Goal: Transaction & Acquisition: Purchase product/service

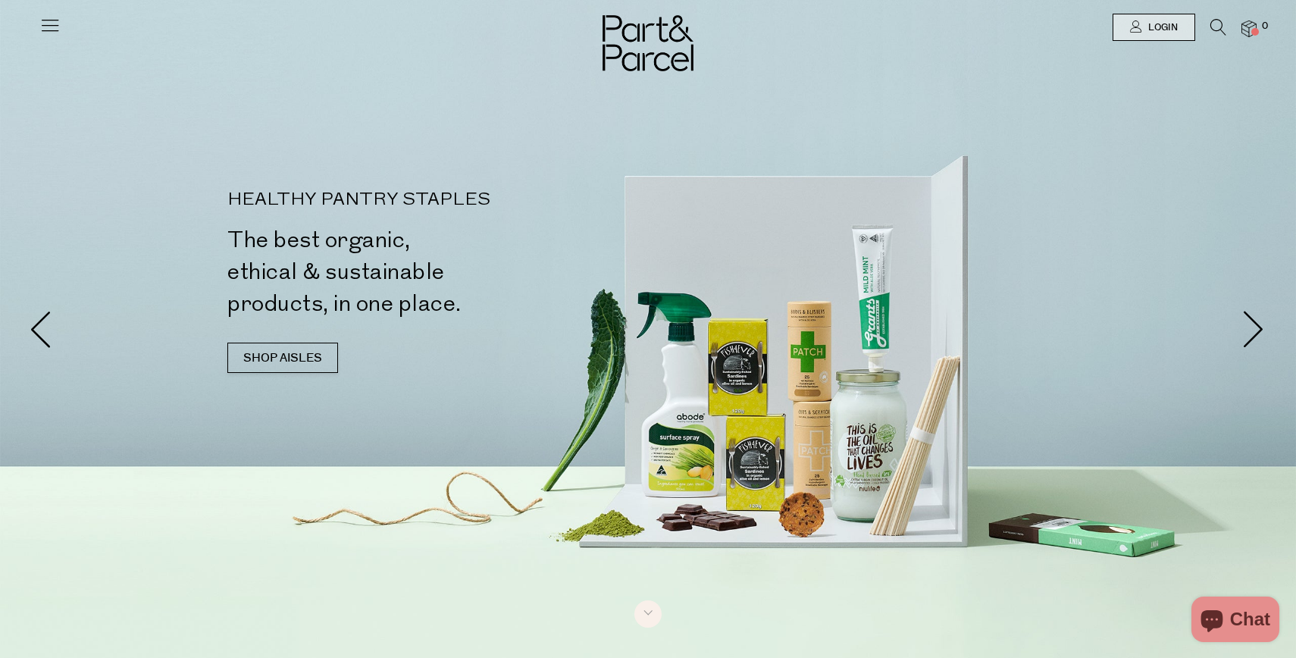
click at [1216, 23] on icon at bounding box center [1219, 27] width 16 height 17
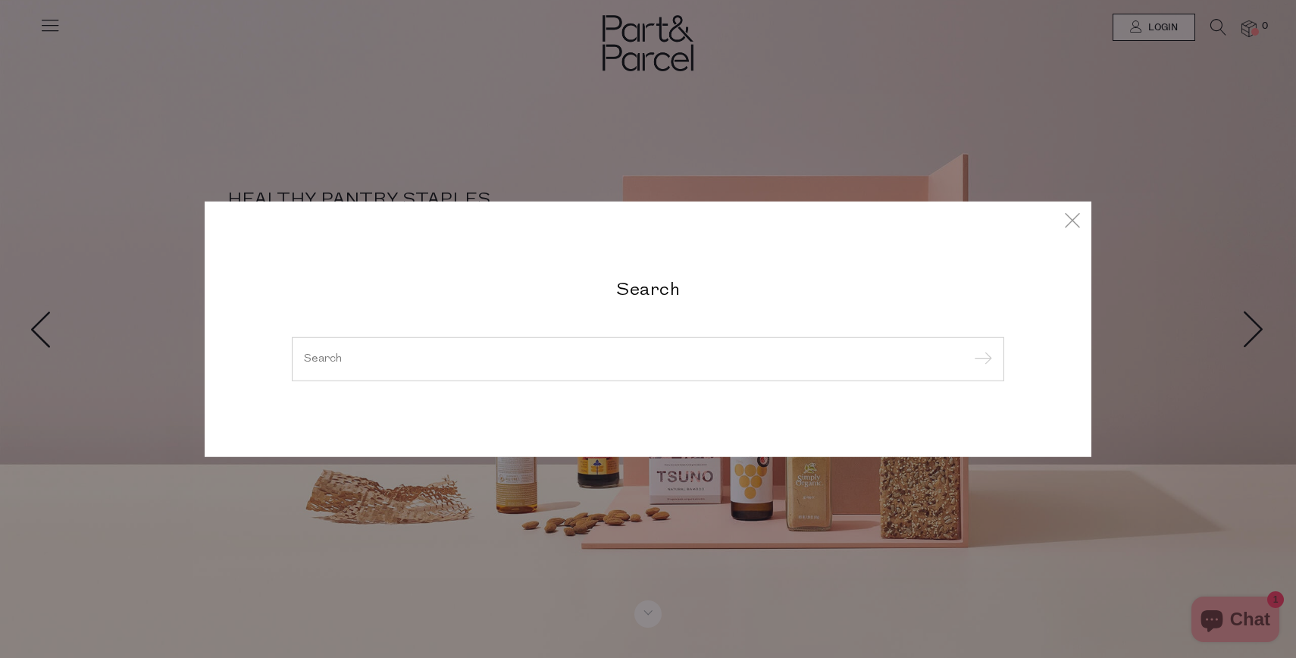
click at [729, 365] on div at bounding box center [648, 359] width 713 height 44
click at [337, 361] on input "search" at bounding box center [648, 358] width 688 height 11
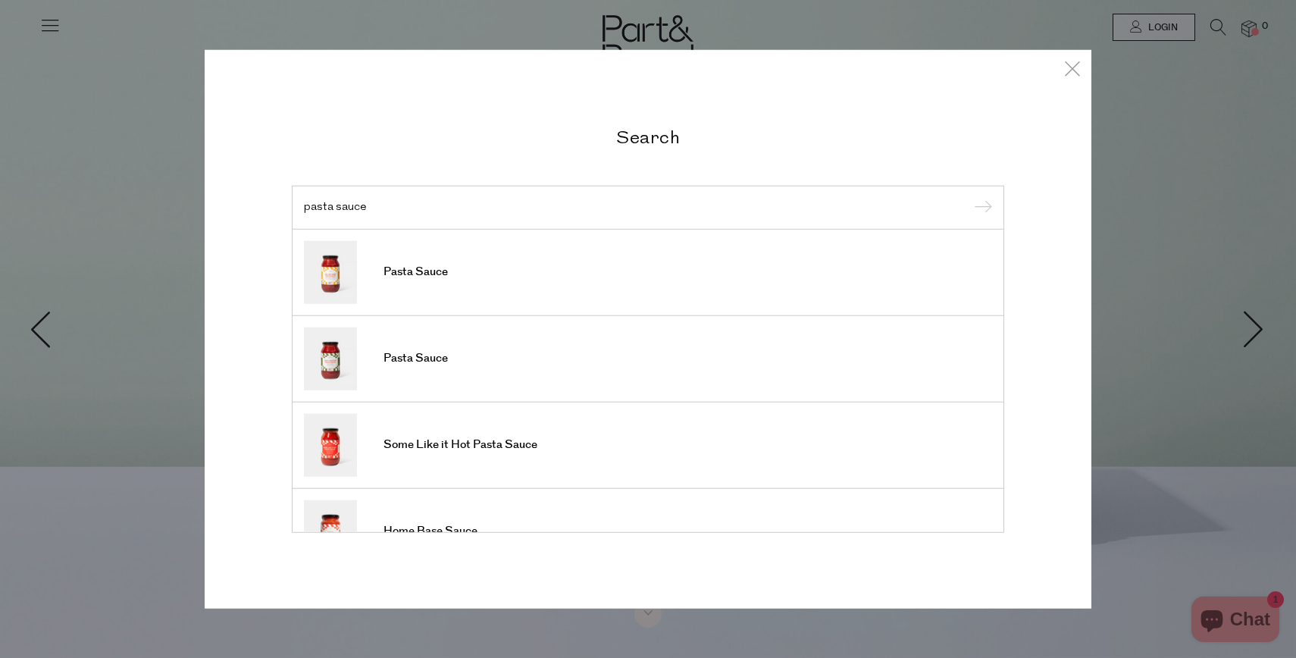
type input "pasta sauce"
click at [970, 197] on input "submit" at bounding box center [981, 208] width 23 height 23
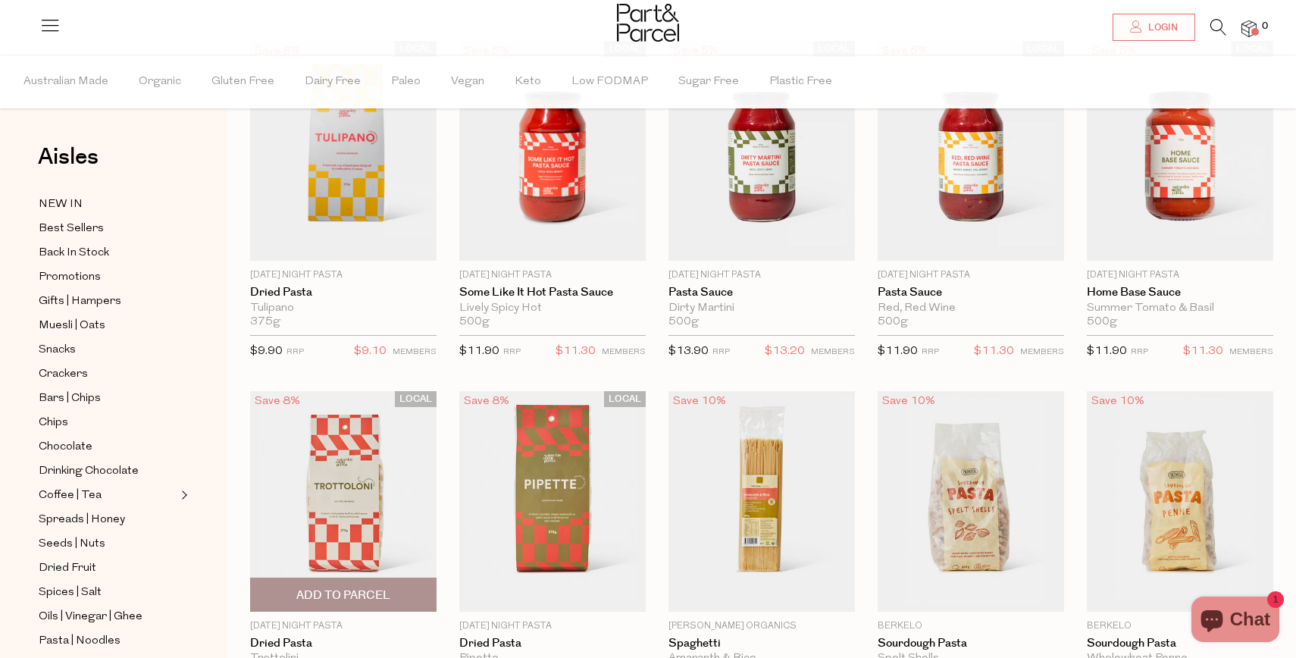
scroll to position [97, 0]
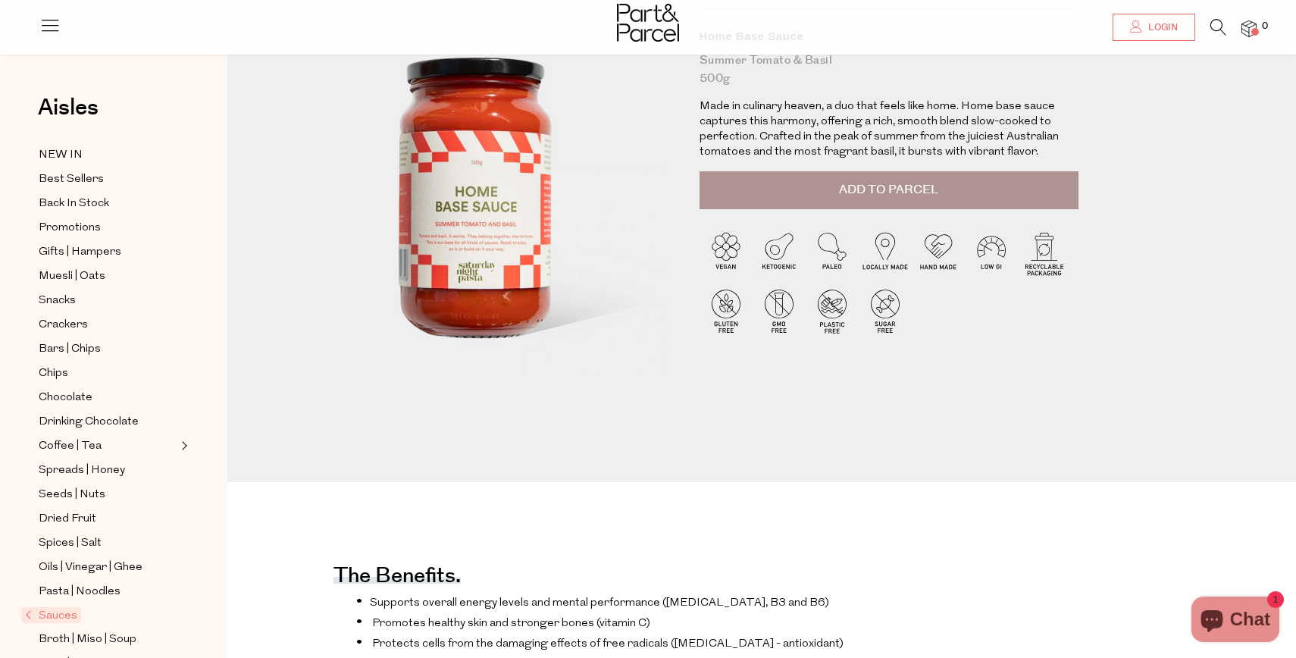
scroll to position [138, 0]
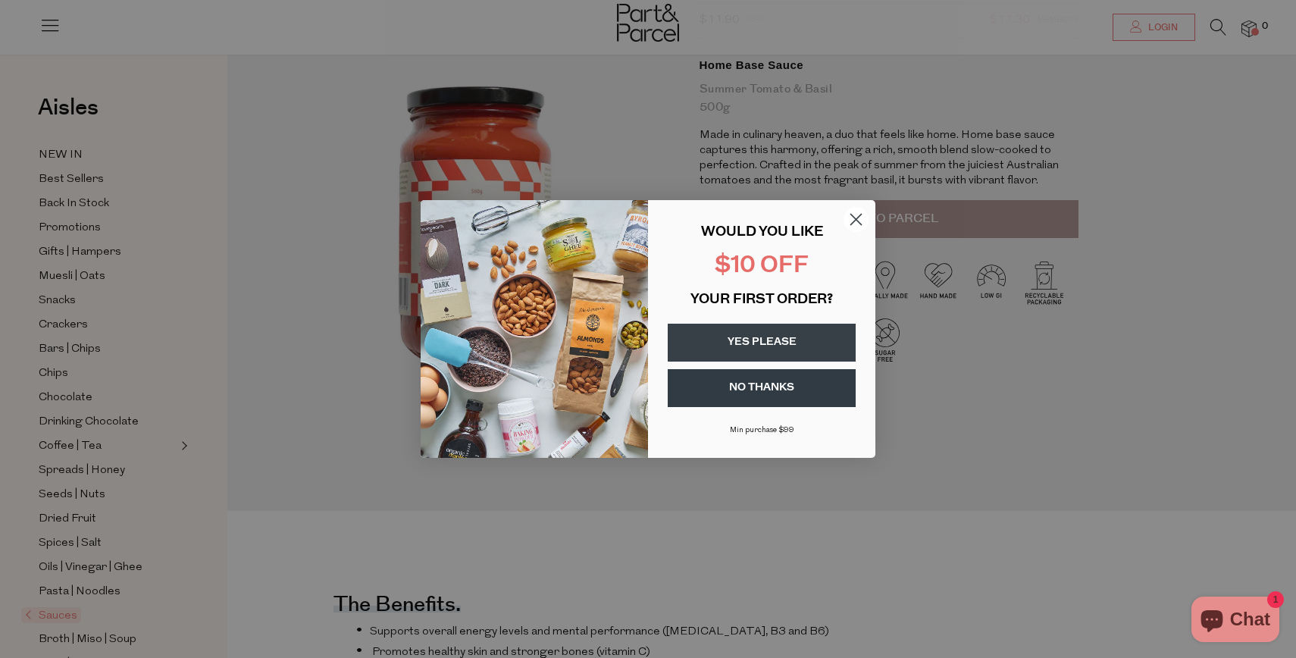
click at [848, 214] on circle "Close dialog" at bounding box center [856, 219] width 25 height 25
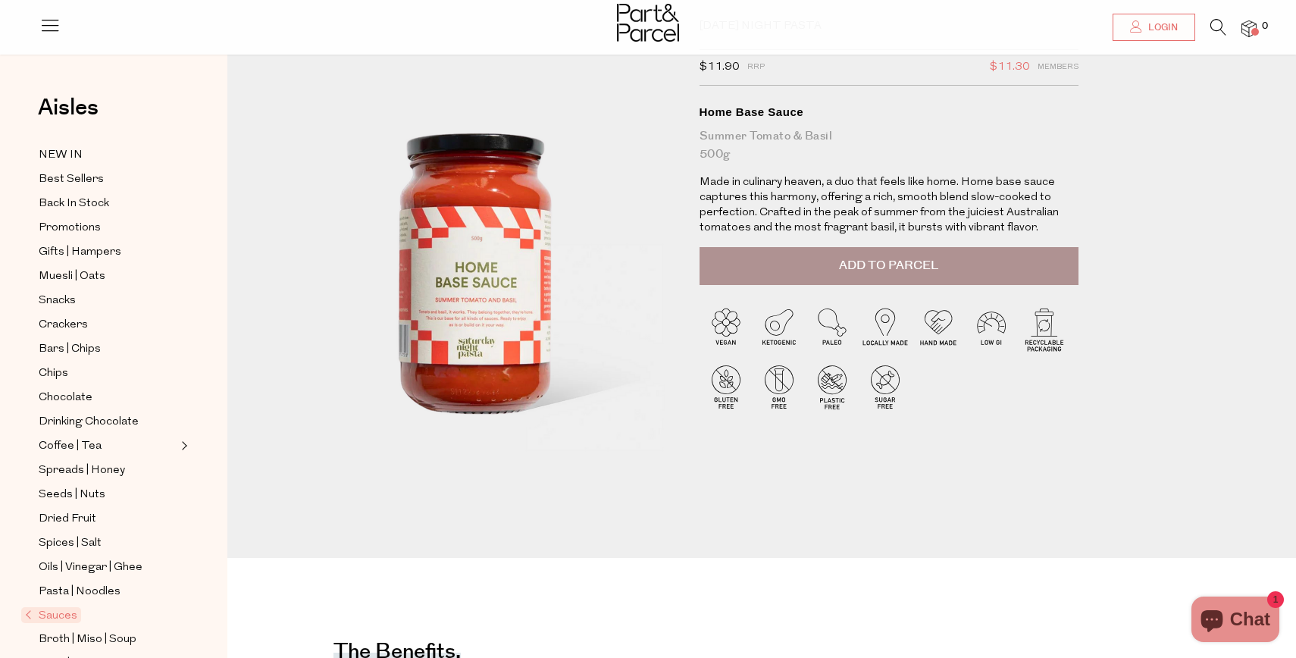
scroll to position [87, 0]
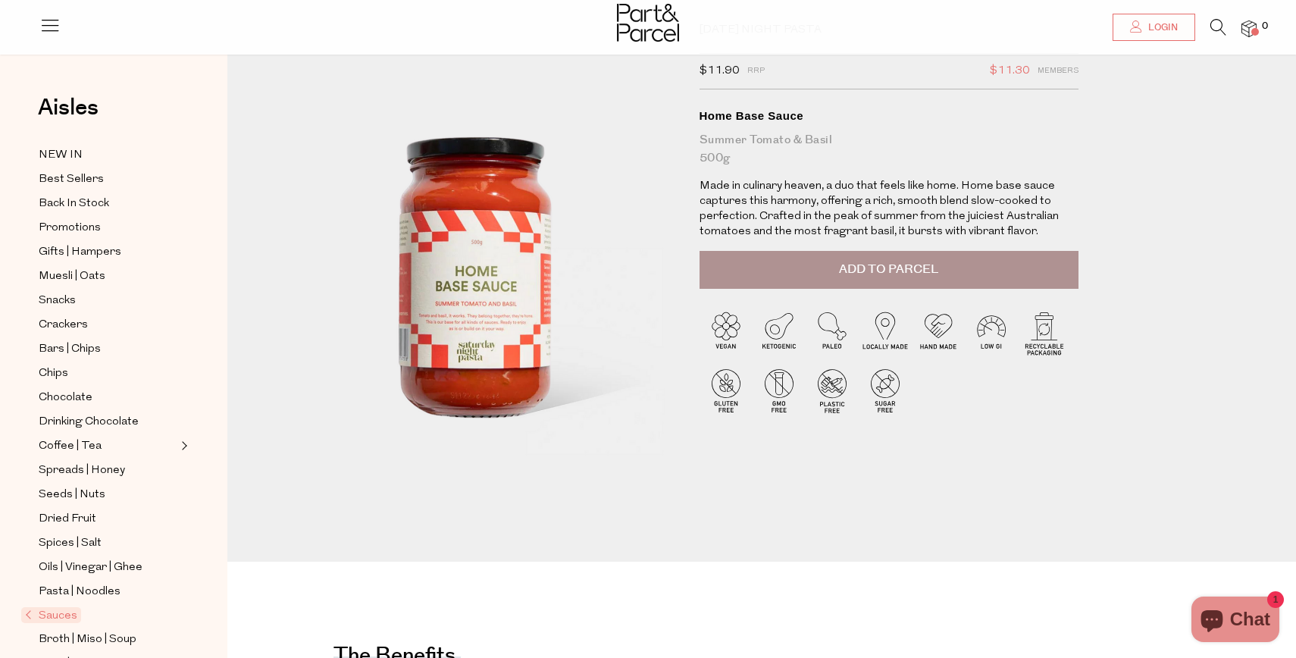
click at [869, 270] on span "Add to Parcel" at bounding box center [888, 269] width 99 height 17
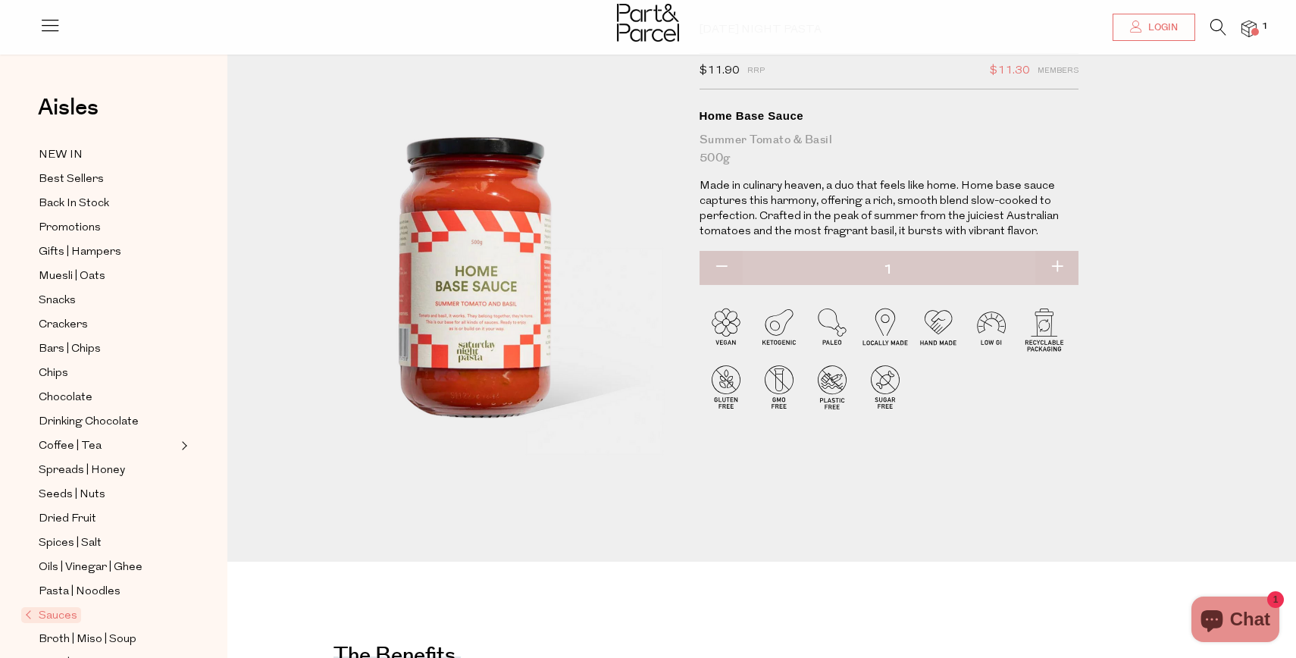
click at [1066, 265] on button "button" at bounding box center [1057, 267] width 43 height 33
type input "2"
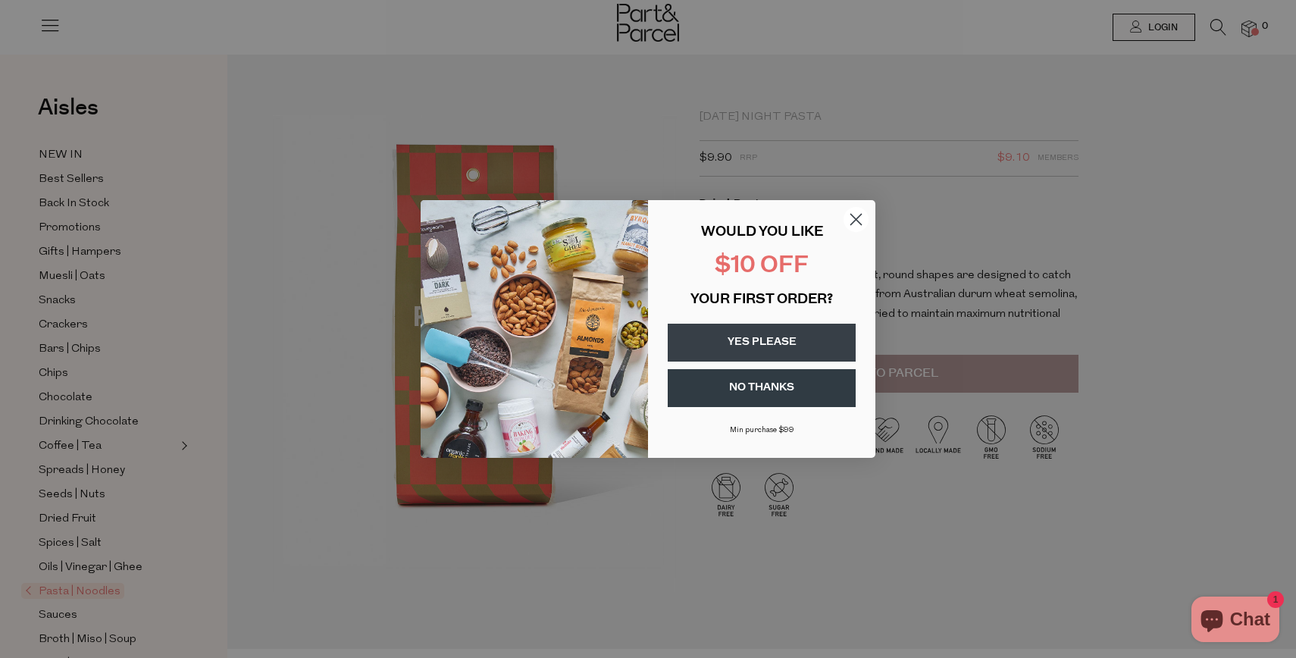
click at [865, 221] on circle "Close dialog" at bounding box center [856, 219] width 25 height 25
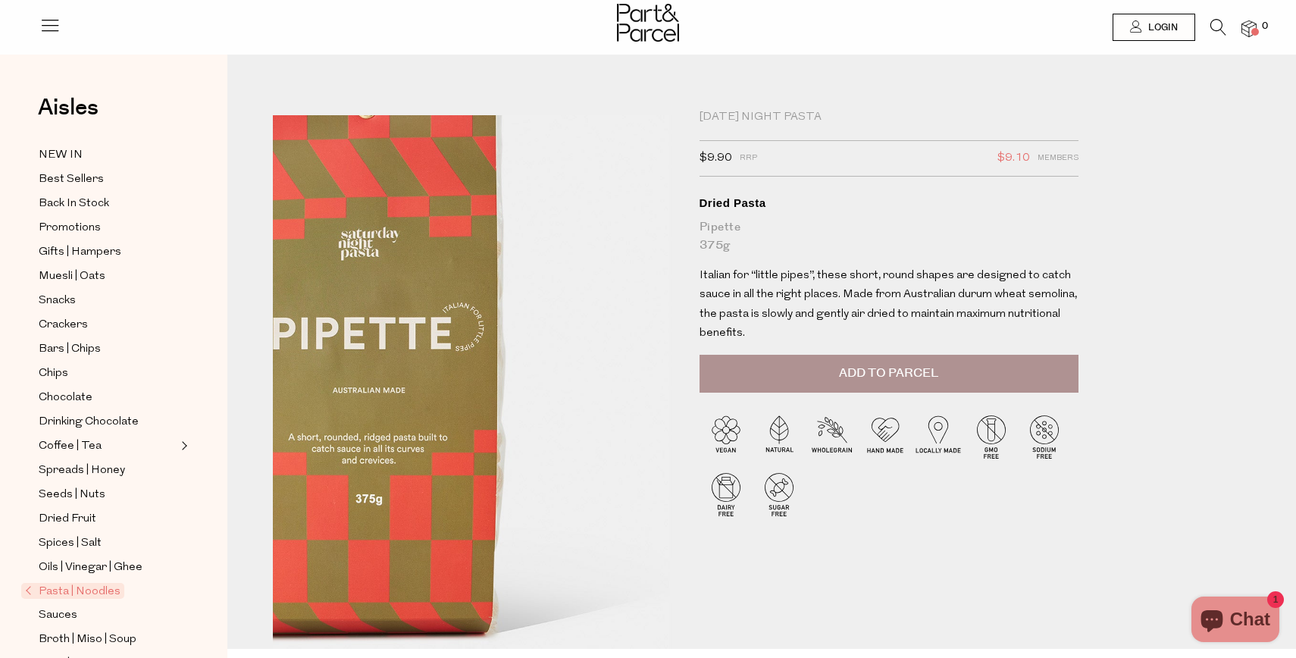
click at [566, 352] on img at bounding box center [369, 393] width 647 height 763
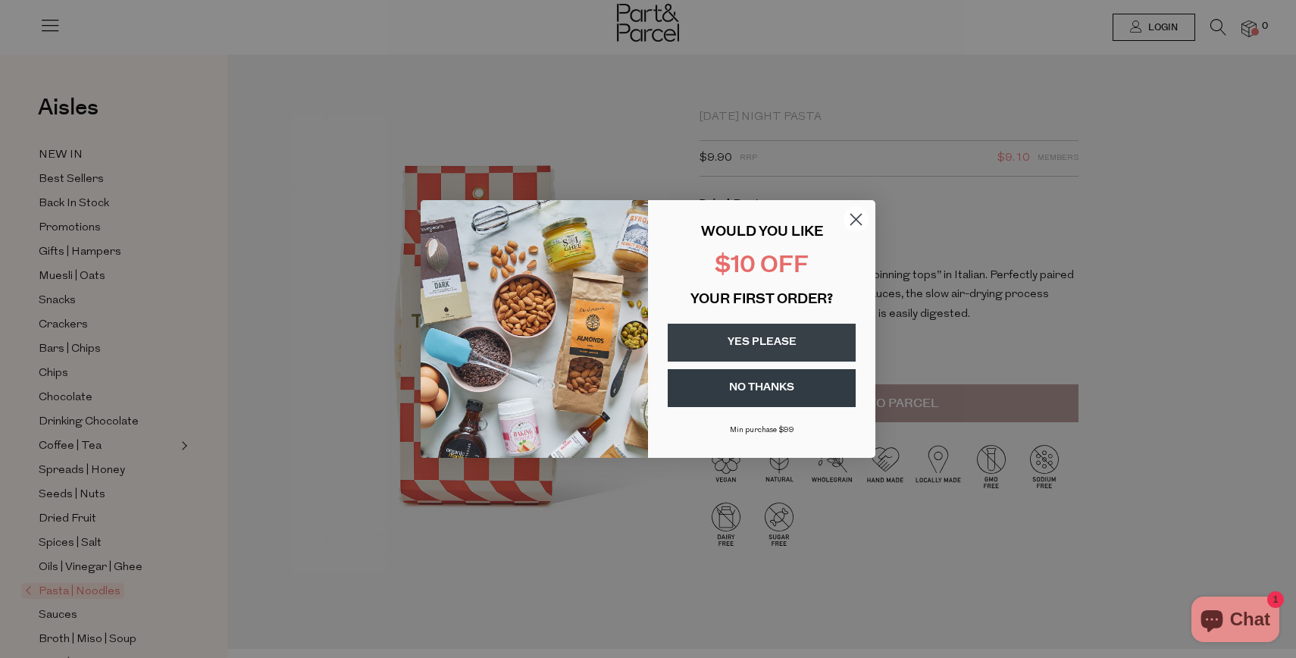
click at [865, 212] on circle "Close dialog" at bounding box center [856, 219] width 25 height 25
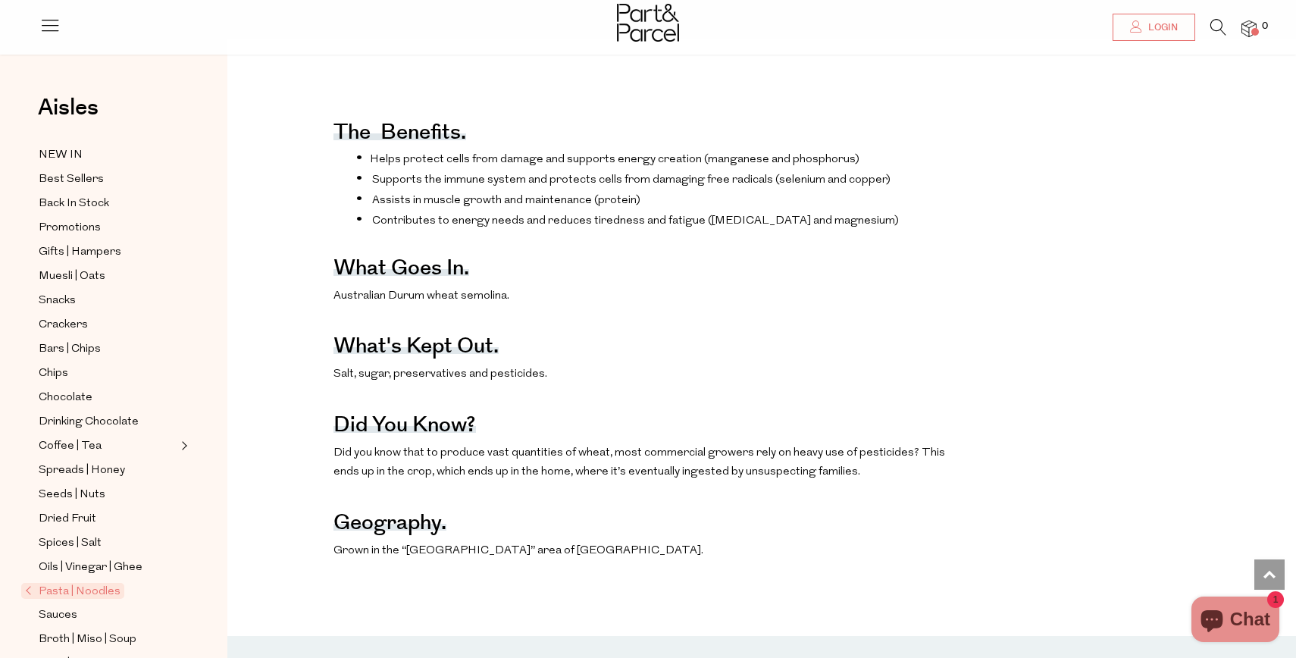
scroll to position [616, 0]
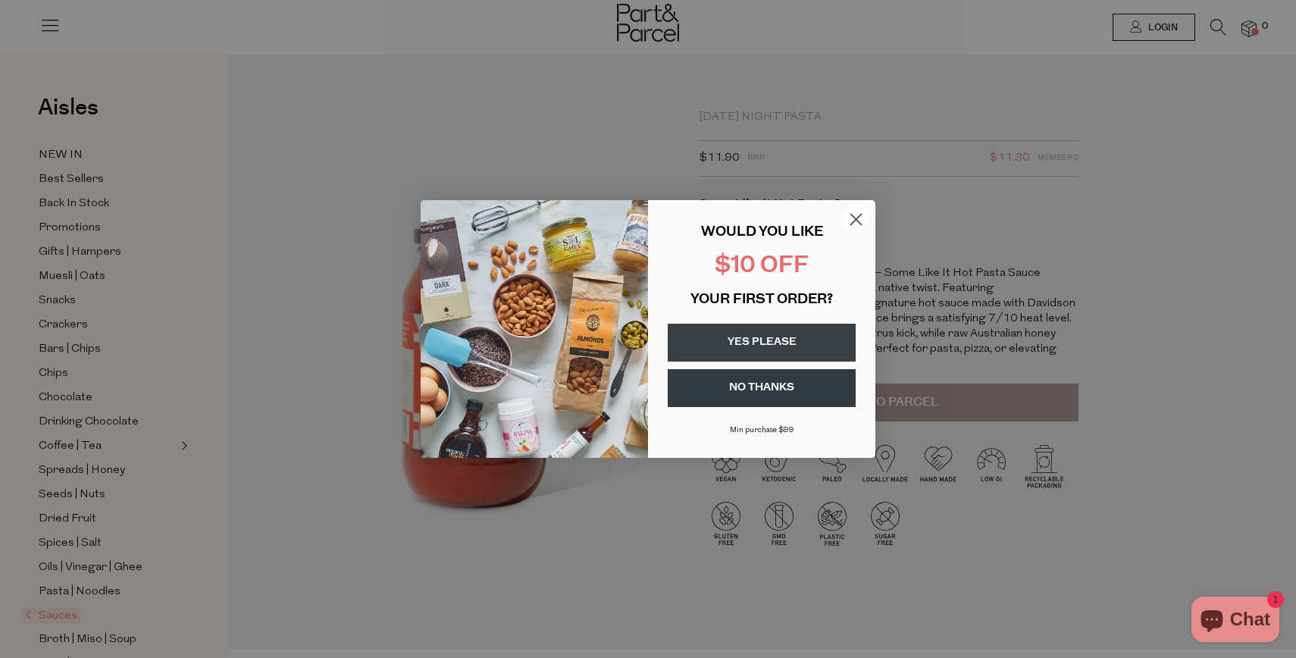
click at [860, 220] on circle "Close dialog" at bounding box center [856, 219] width 25 height 25
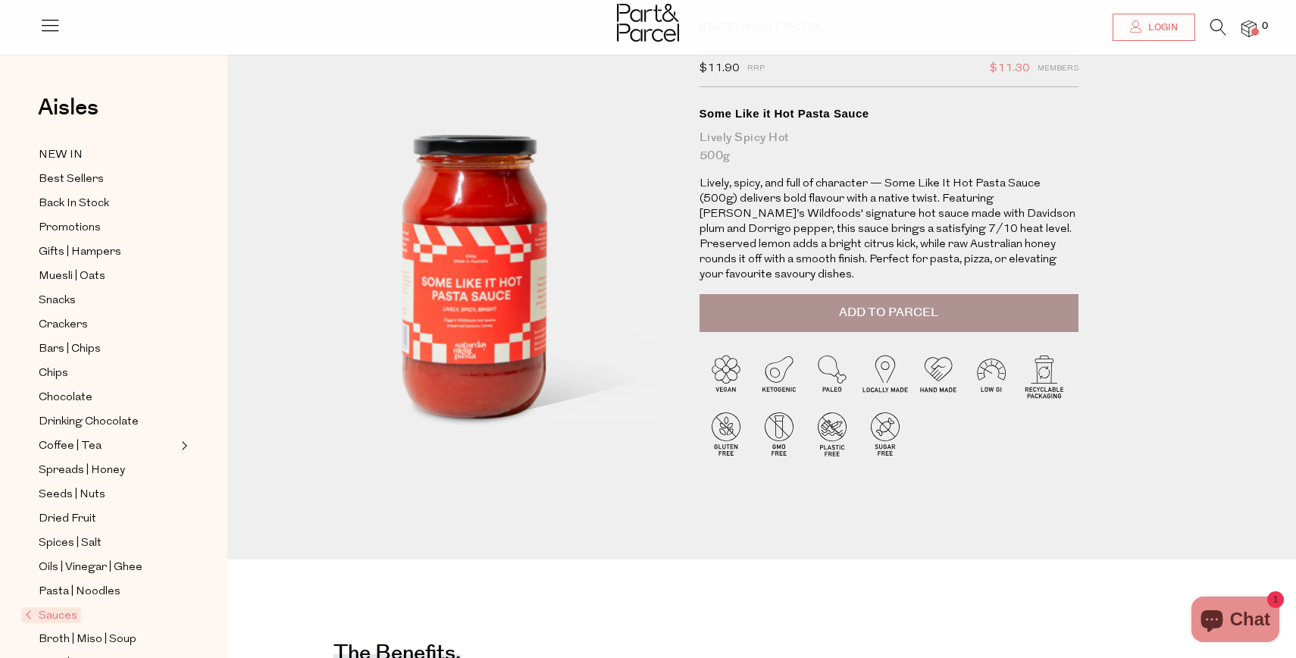
scroll to position [94, 0]
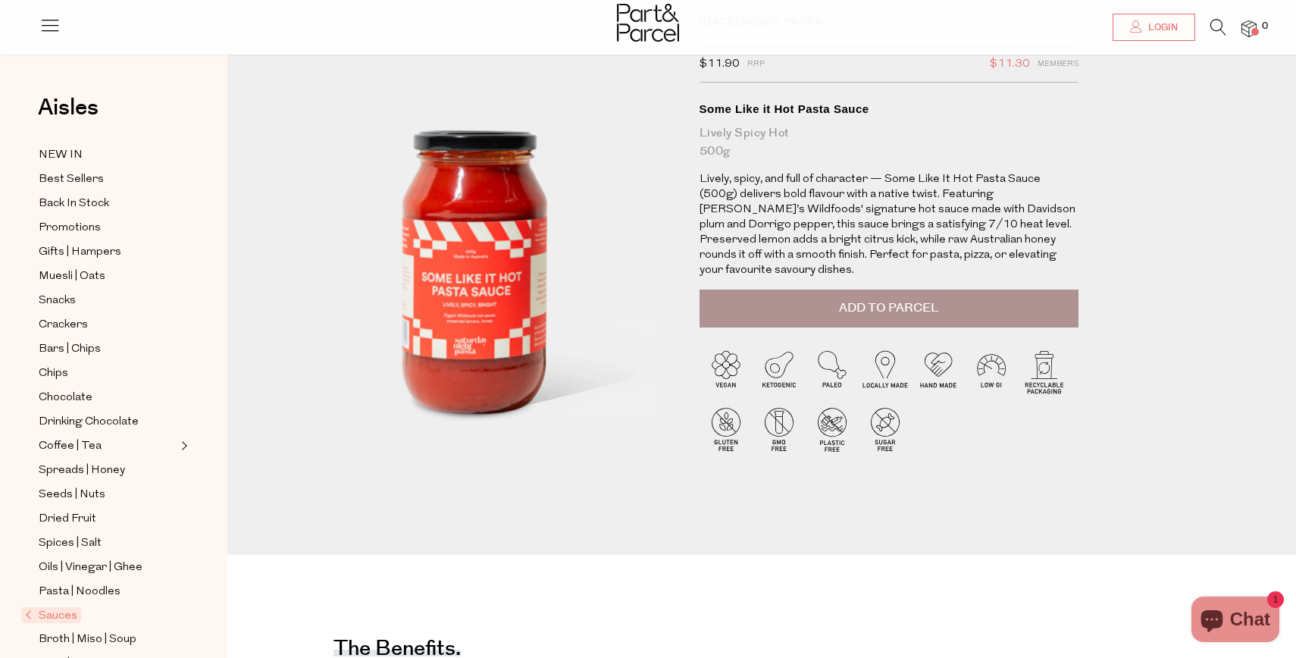
click at [872, 306] on button "Add to Parcel" at bounding box center [889, 309] width 379 height 38
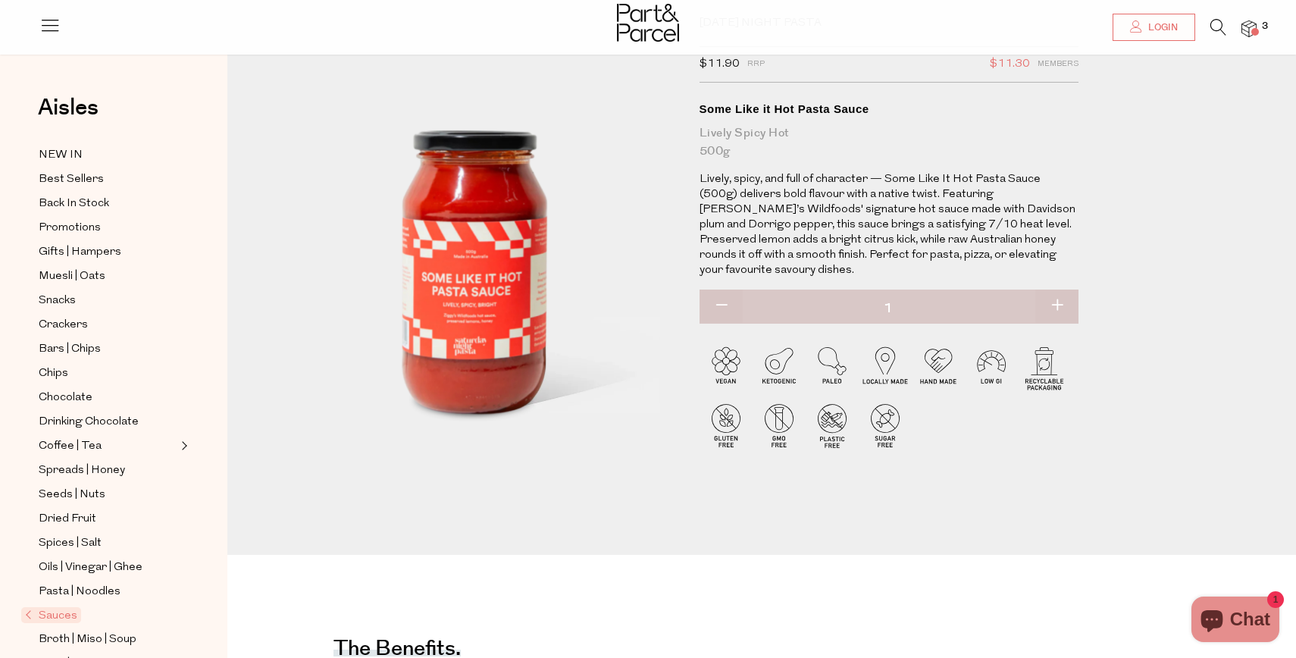
click at [1061, 290] on button "button" at bounding box center [1057, 306] width 43 height 33
type input "2"
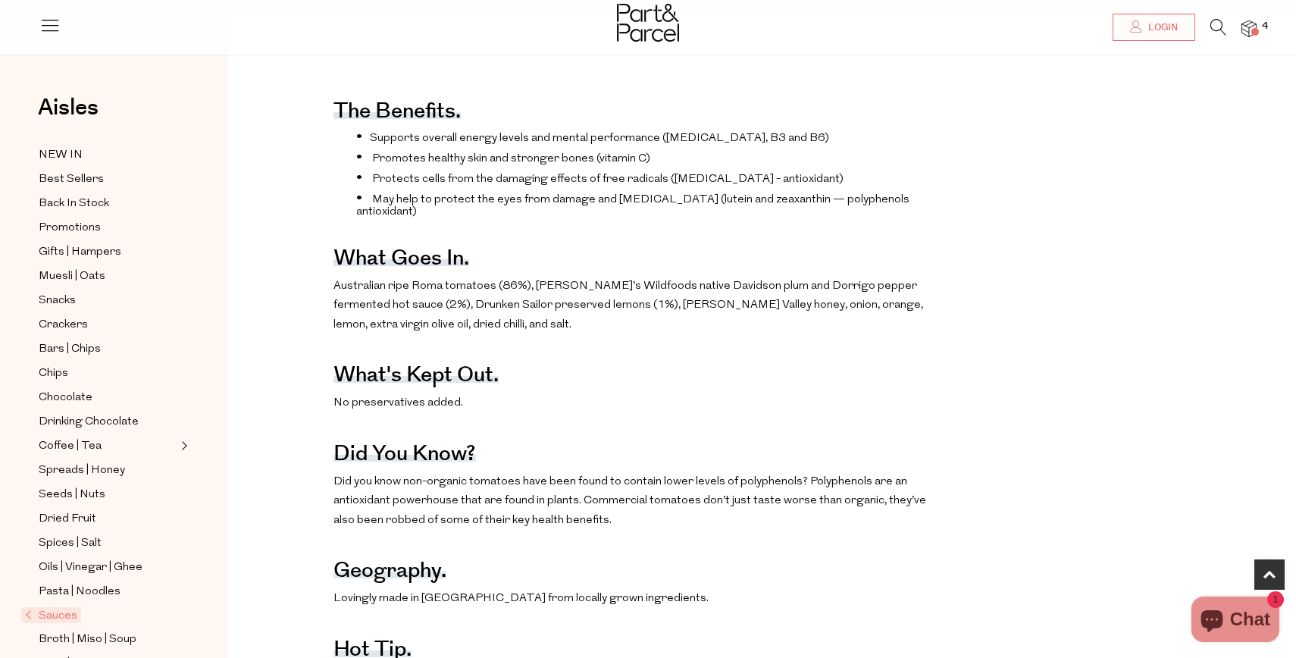
scroll to position [638, 0]
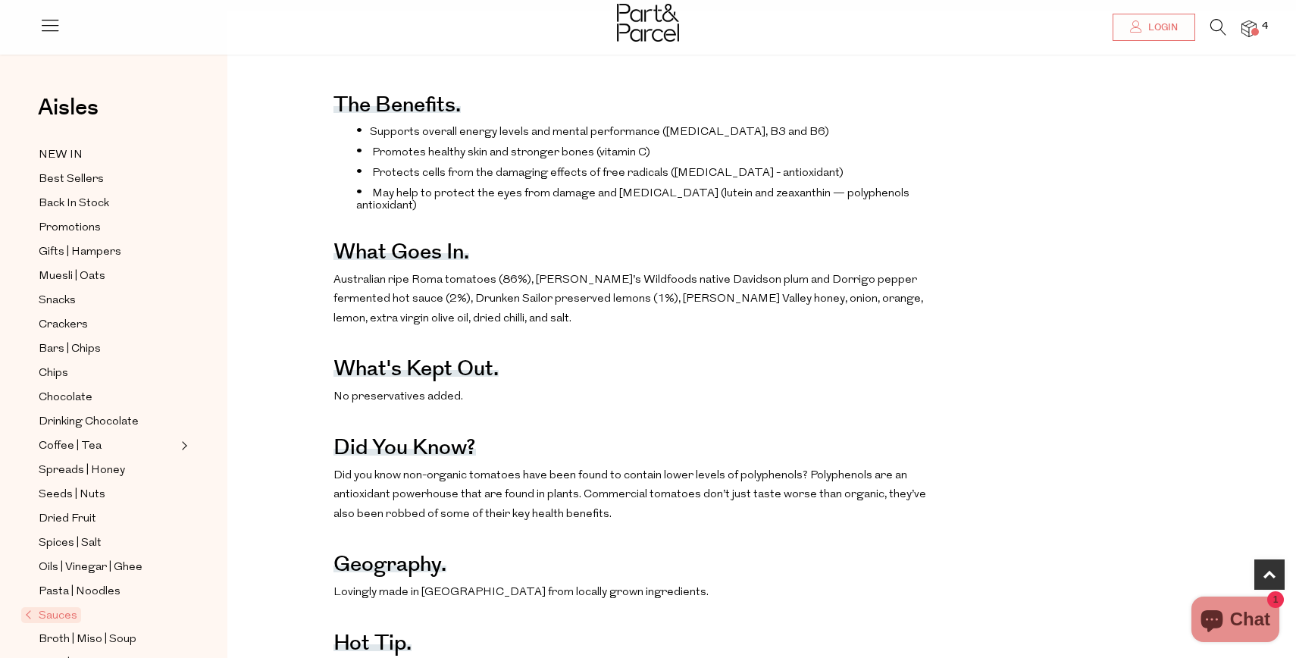
click at [1245, 33] on img at bounding box center [1249, 28] width 15 height 17
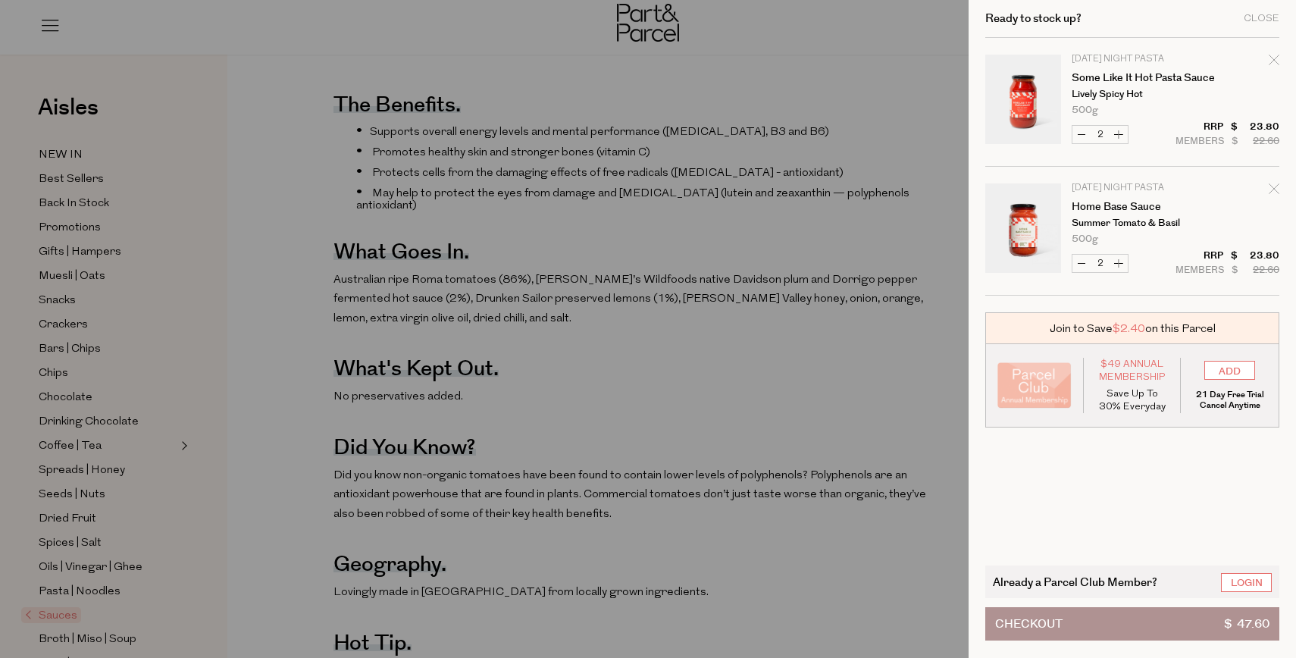
click at [1122, 258] on button "Increase Home Base Sauce" at bounding box center [1119, 263] width 18 height 17
type input "3"
click at [1122, 258] on form "Image Product Total Qty Saturday Night Pasta Some Like it Hot Pasta Sauce Livel…" at bounding box center [1133, 167] width 294 height 258
click at [1120, 265] on button "Increase Home Base Sauce" at bounding box center [1119, 263] width 18 height 17
type input "4"
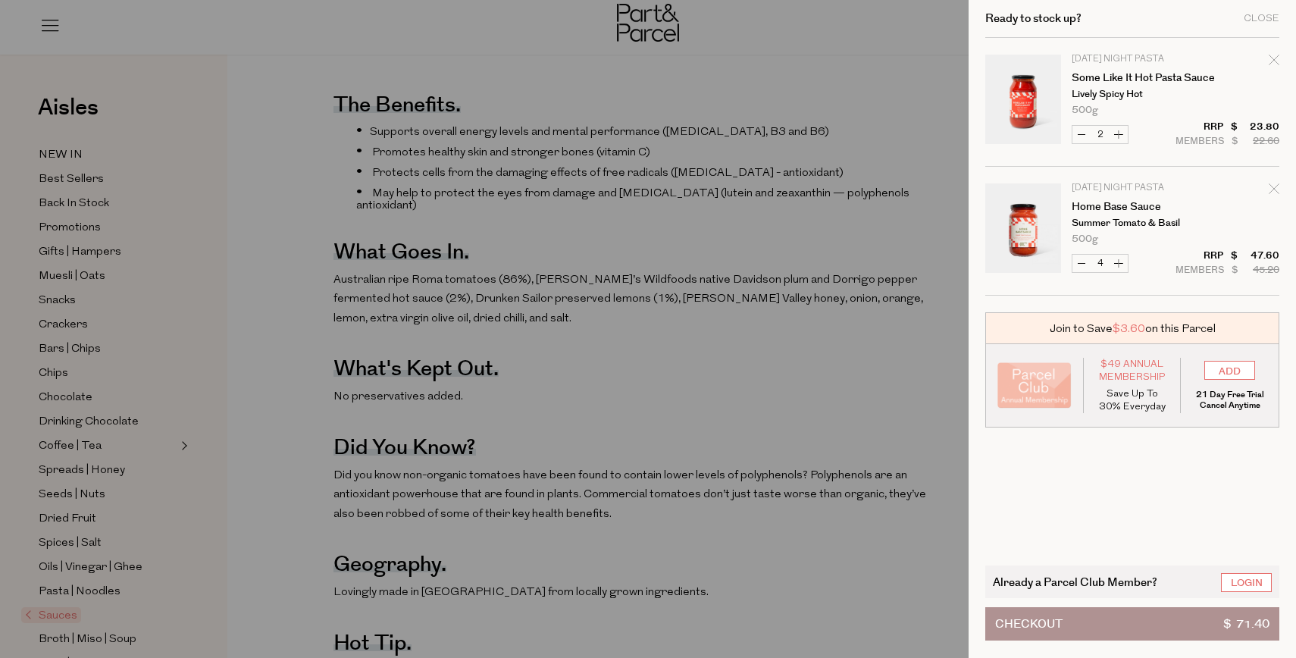
click at [905, 146] on div at bounding box center [648, 329] width 1296 height 658
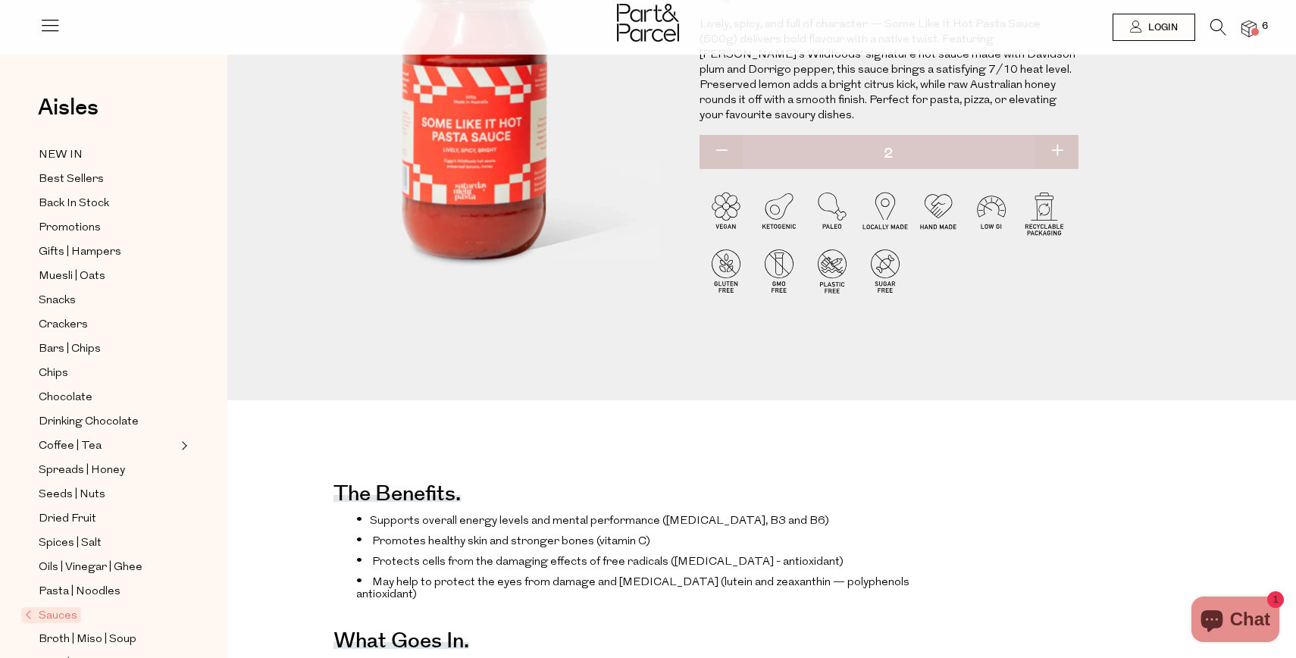
scroll to position [0, 0]
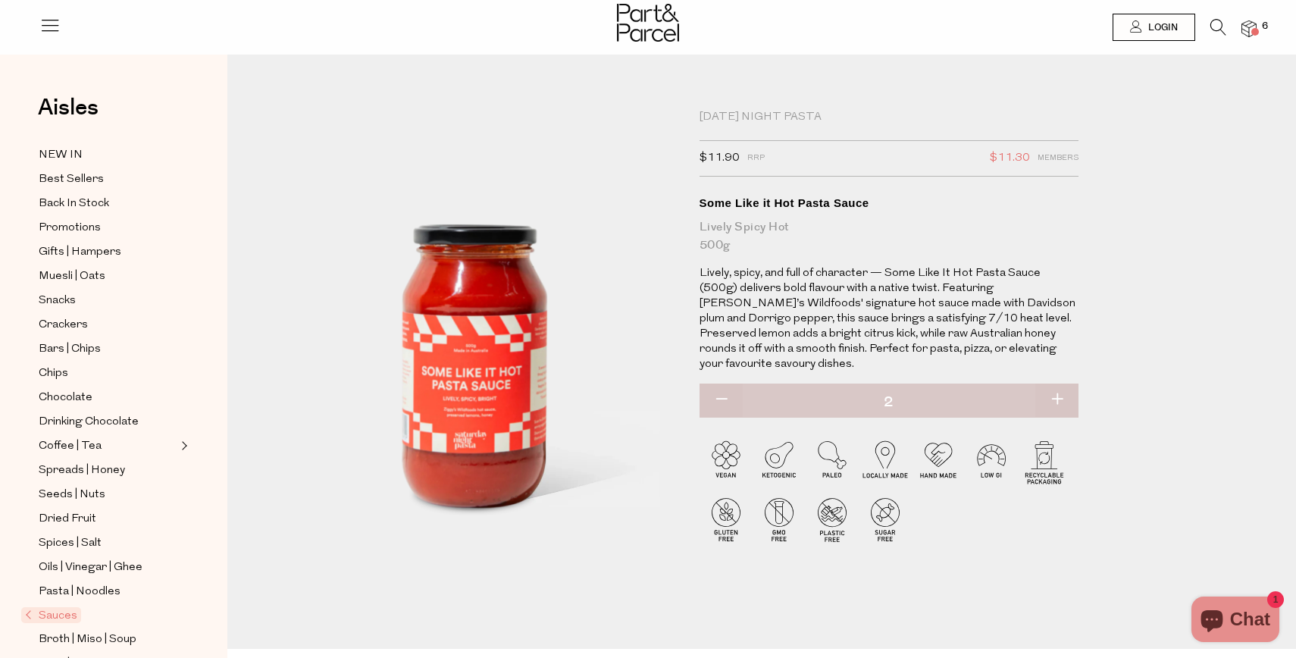
click at [1221, 14] on div at bounding box center [648, 24] width 1296 height 49
click at [1219, 23] on icon at bounding box center [1219, 27] width 16 height 17
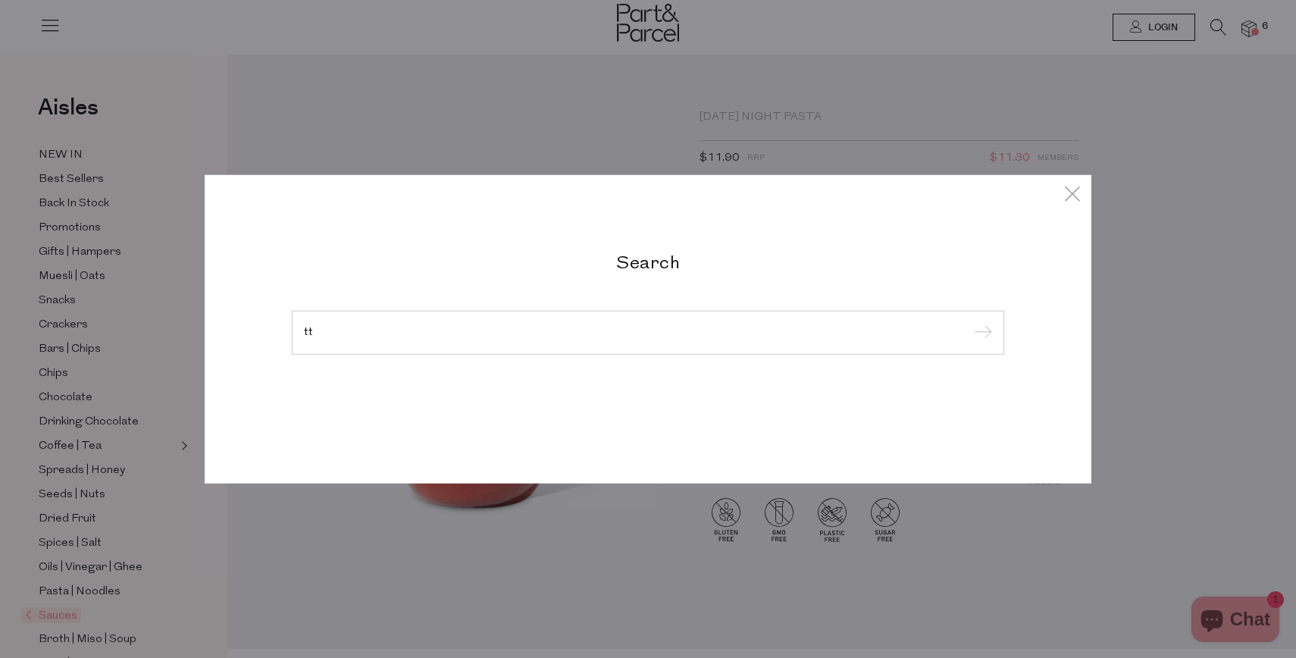
type input "t"
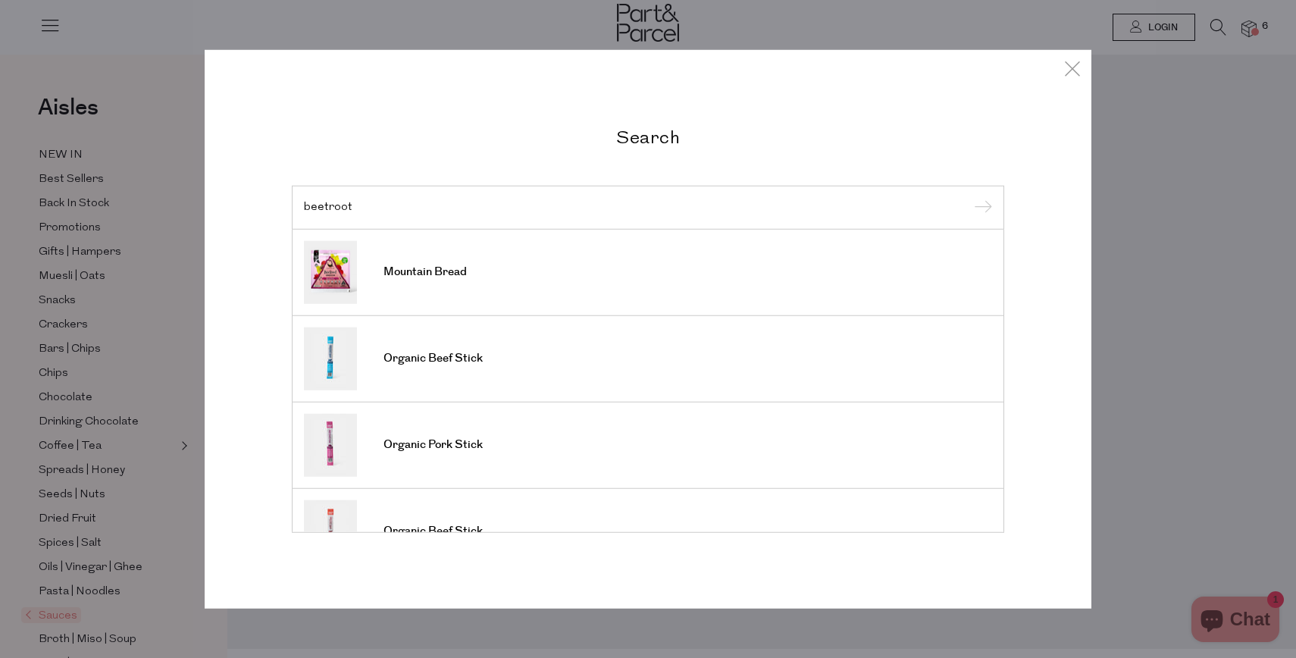
type input "beetroot"
click at [970, 197] on input "submit" at bounding box center [981, 208] width 23 height 23
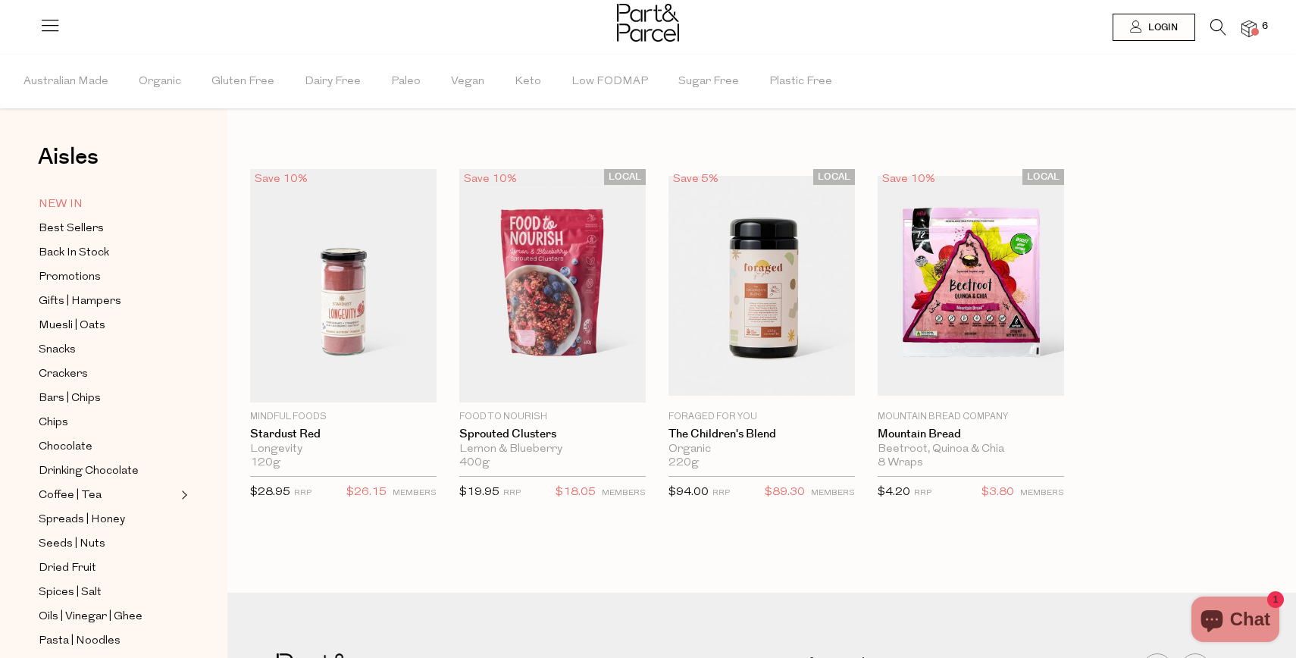
click at [72, 204] on span "NEW IN" at bounding box center [61, 205] width 44 height 18
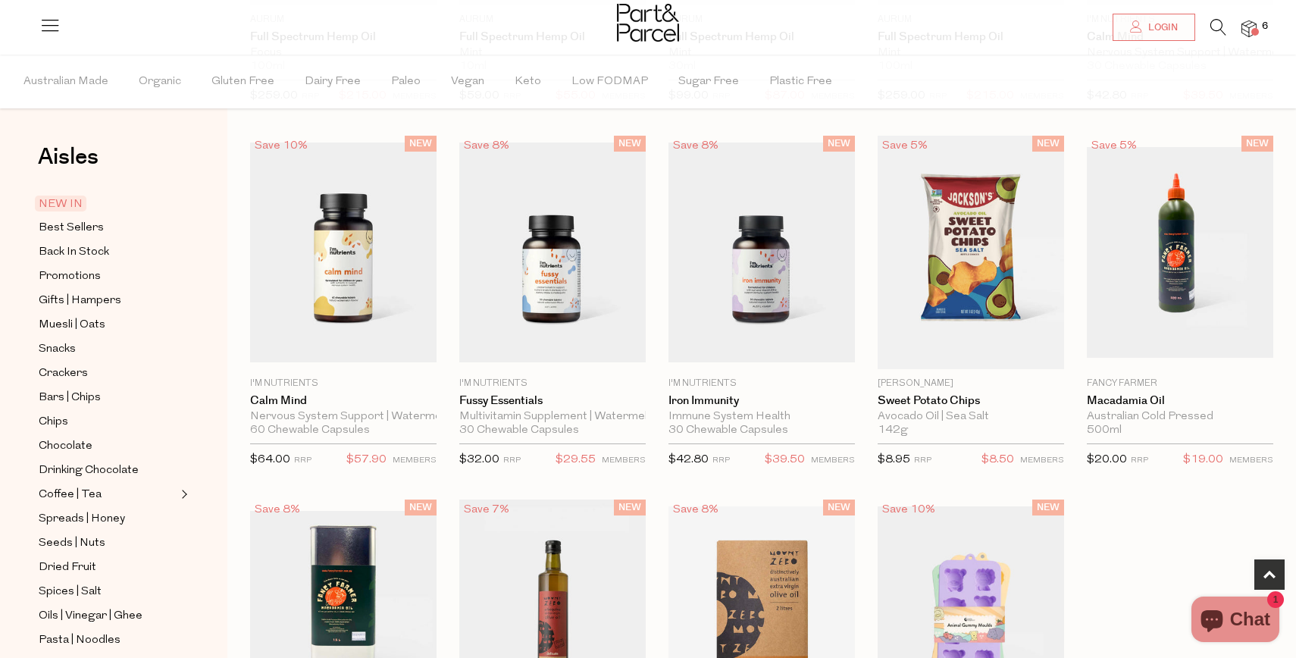
scroll to position [759, 0]
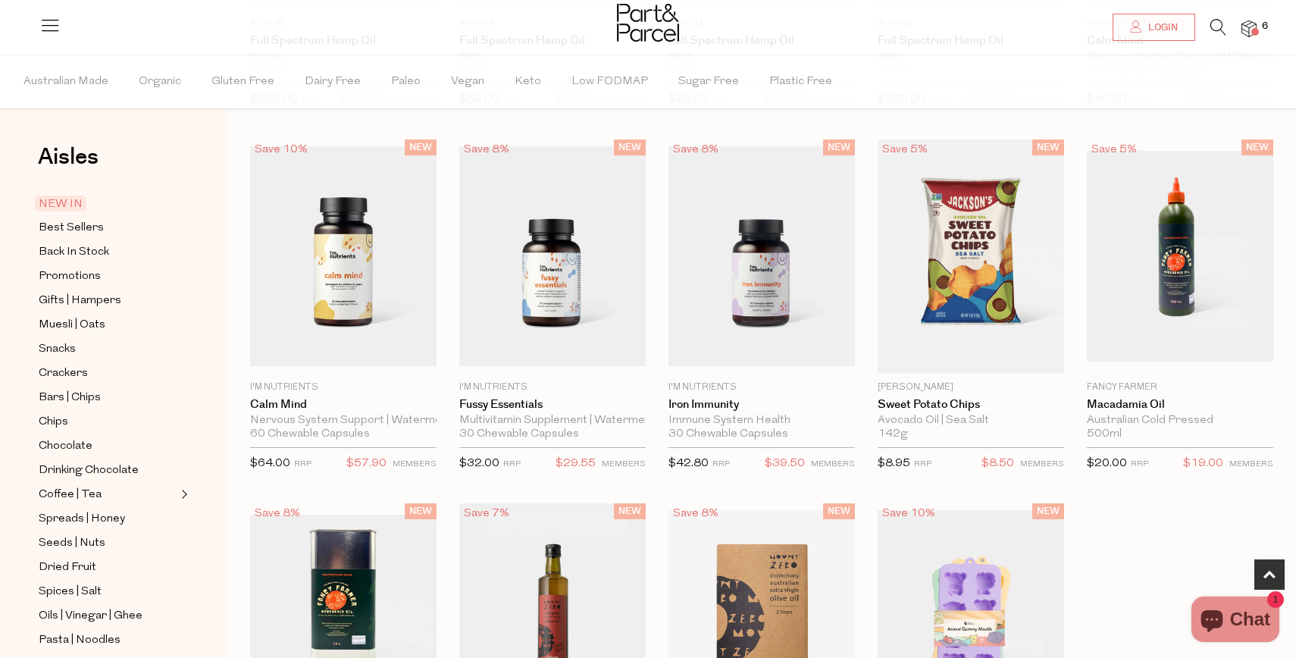
click at [1214, 24] on icon at bounding box center [1219, 27] width 16 height 17
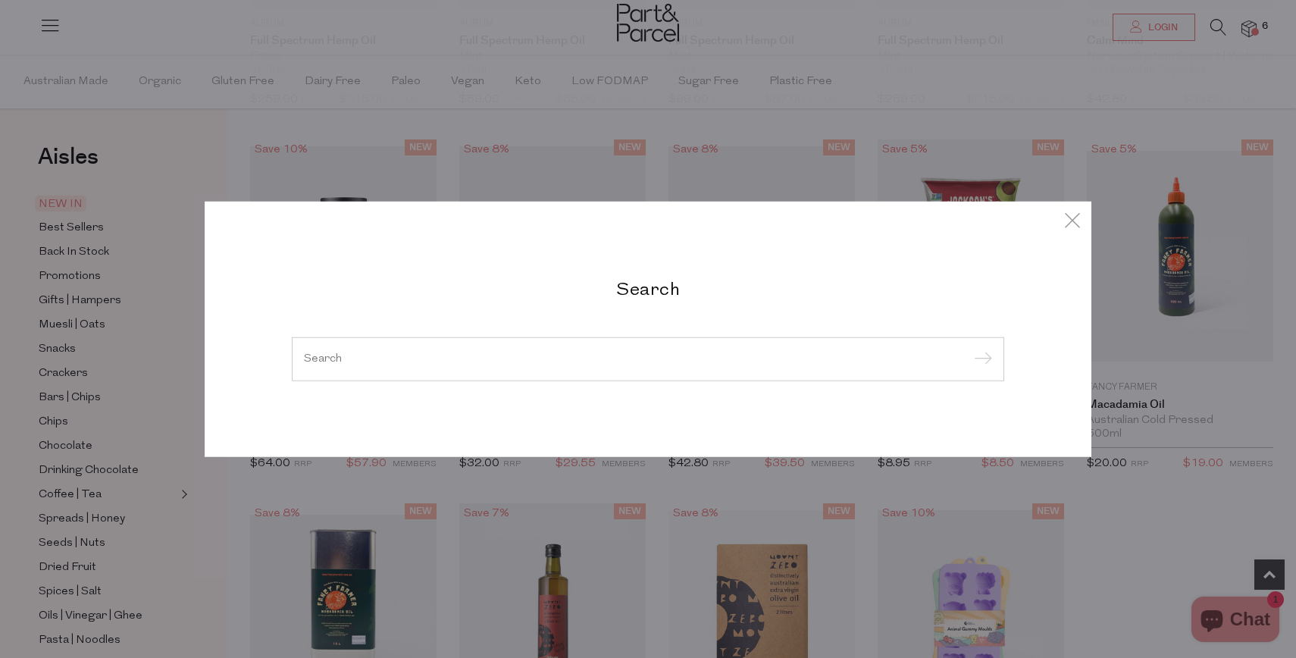
type input "p"
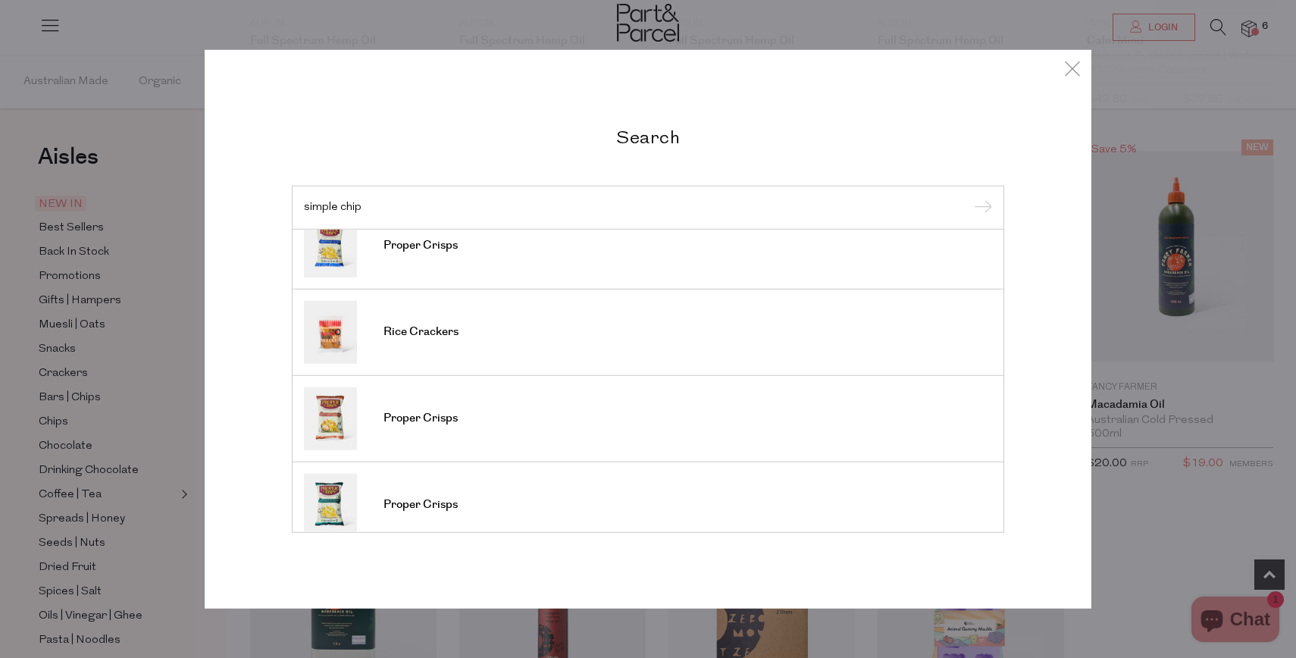
scroll to position [565, 0]
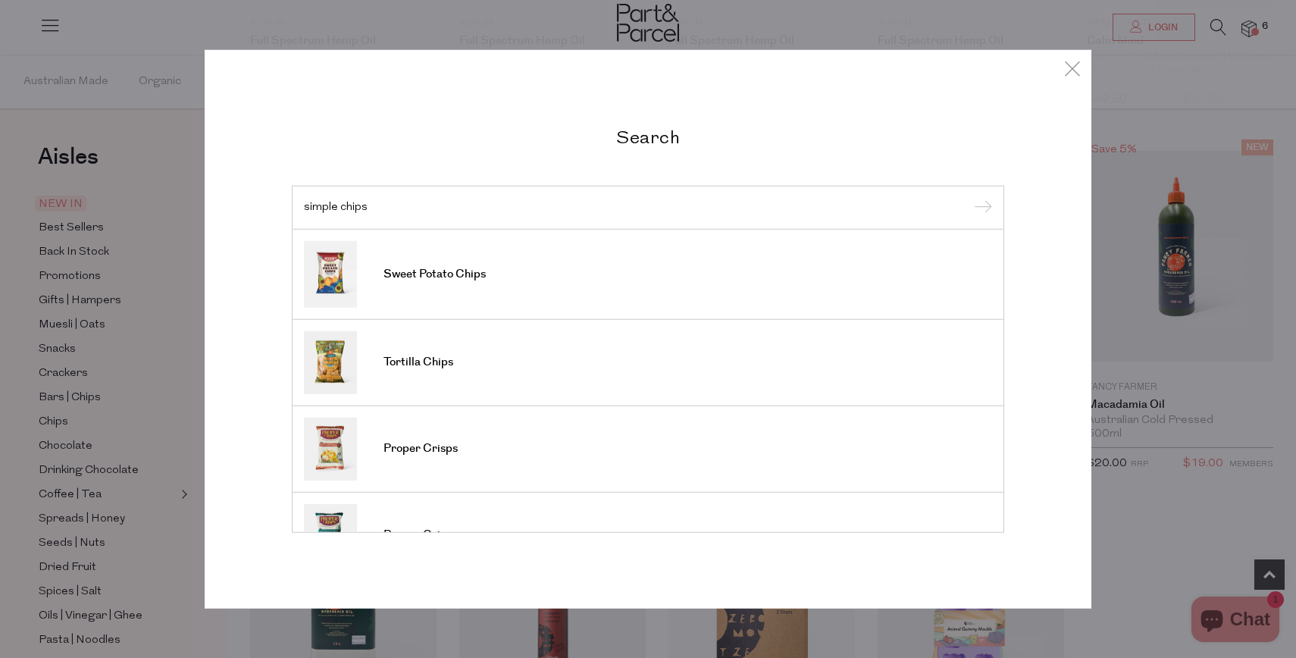
type input "simple chips"
click at [970, 197] on input "submit" at bounding box center [981, 208] width 23 height 23
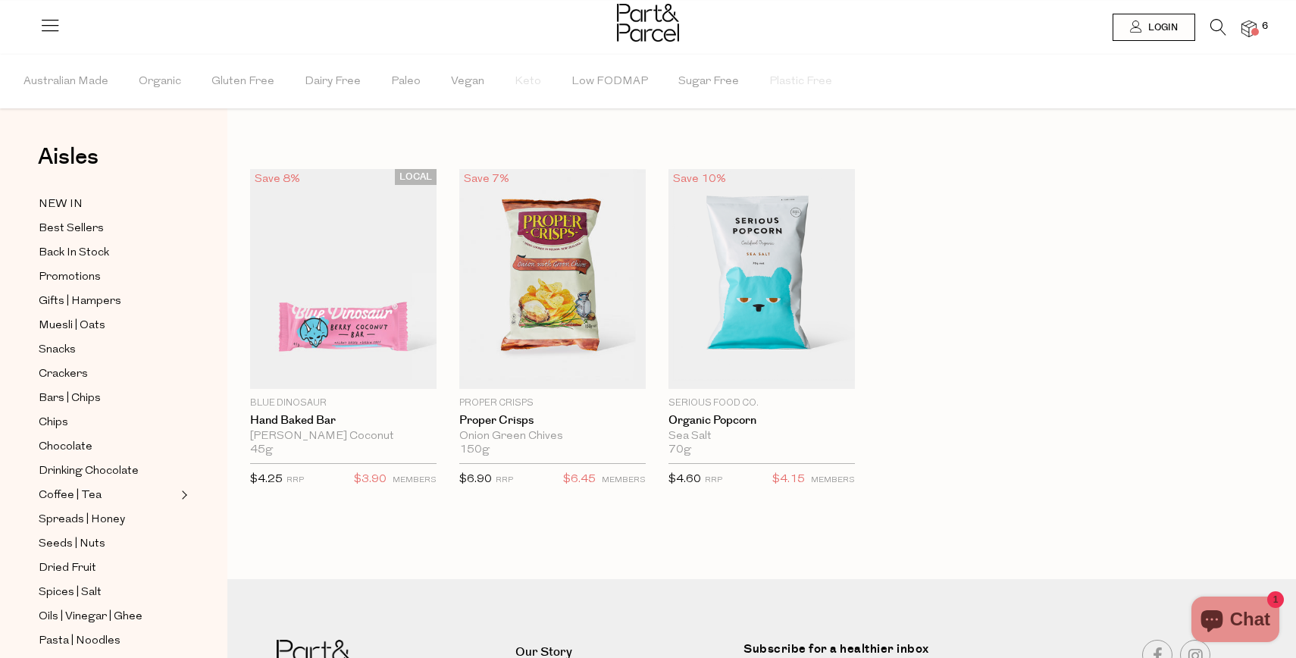
click at [1222, 24] on icon at bounding box center [1219, 27] width 16 height 17
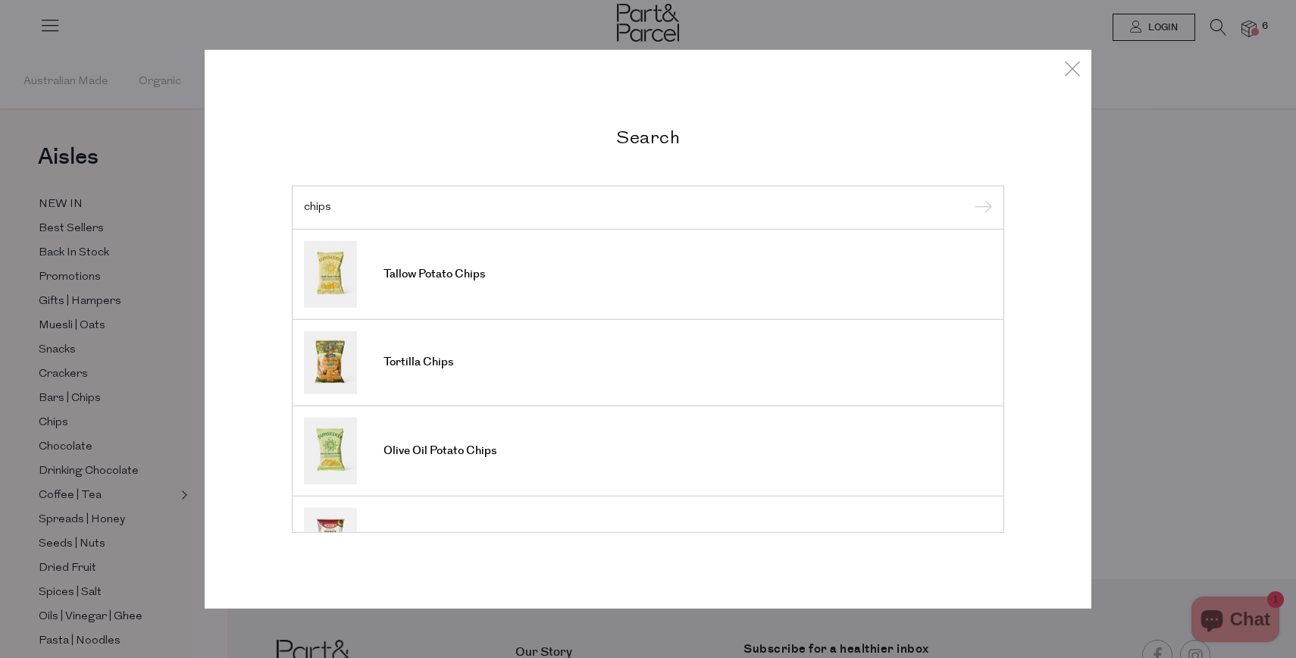
type input "chips"
click at [970, 197] on input "submit" at bounding box center [981, 208] width 23 height 23
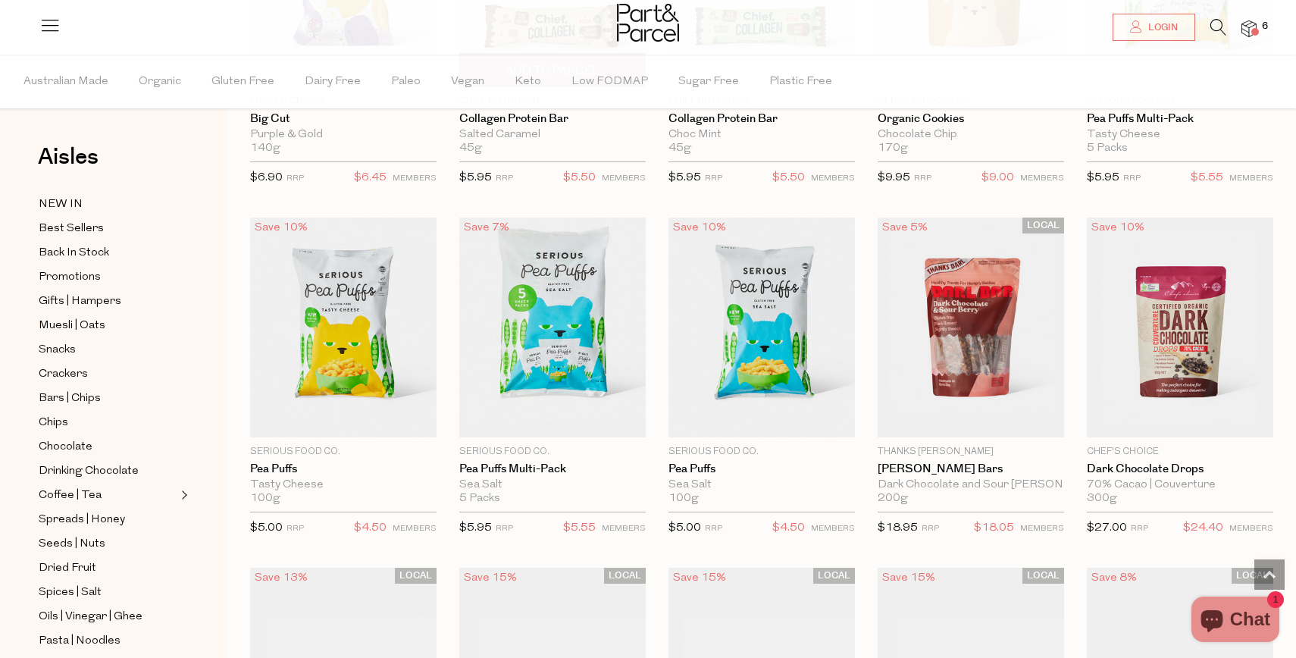
scroll to position [1405, 0]
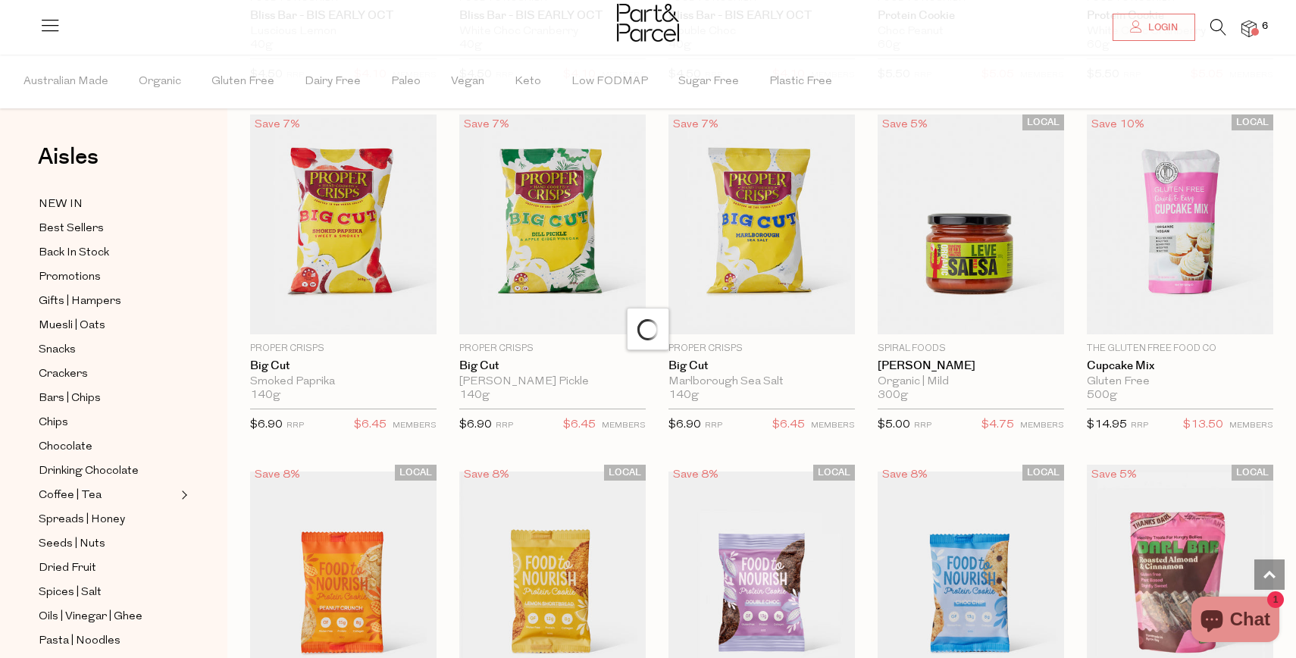
scroll to position [2897, 0]
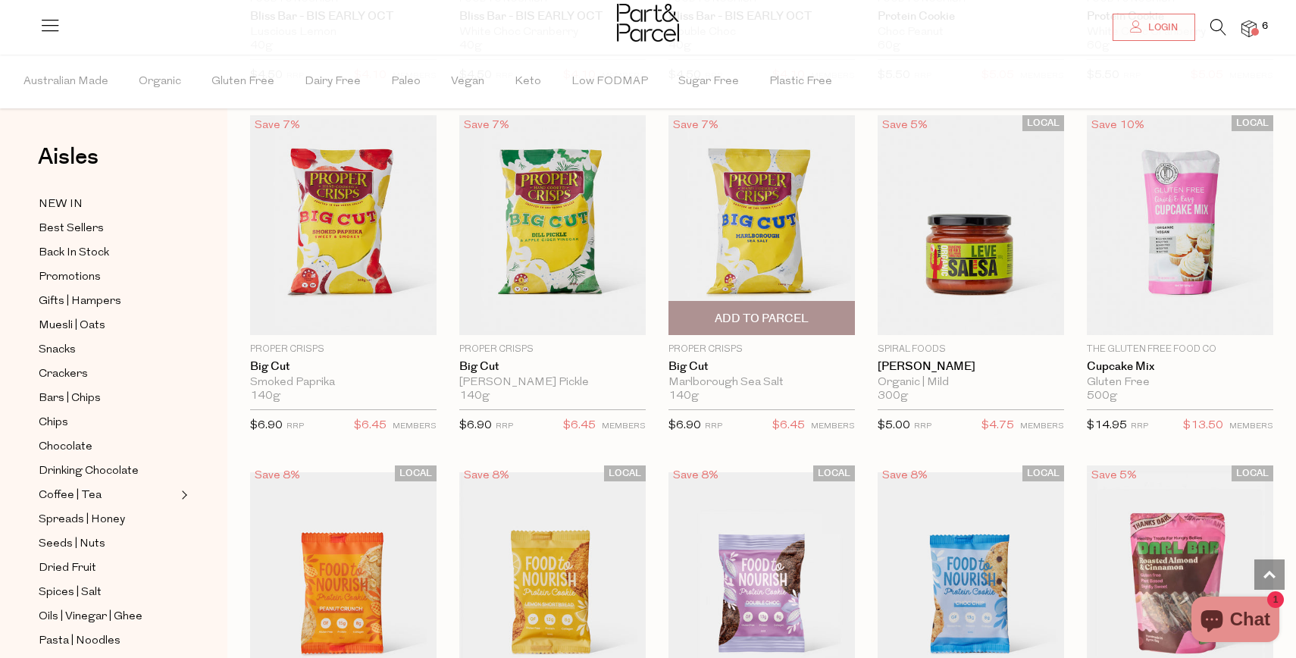
click at [798, 311] on span "Add To Parcel" at bounding box center [762, 319] width 94 height 16
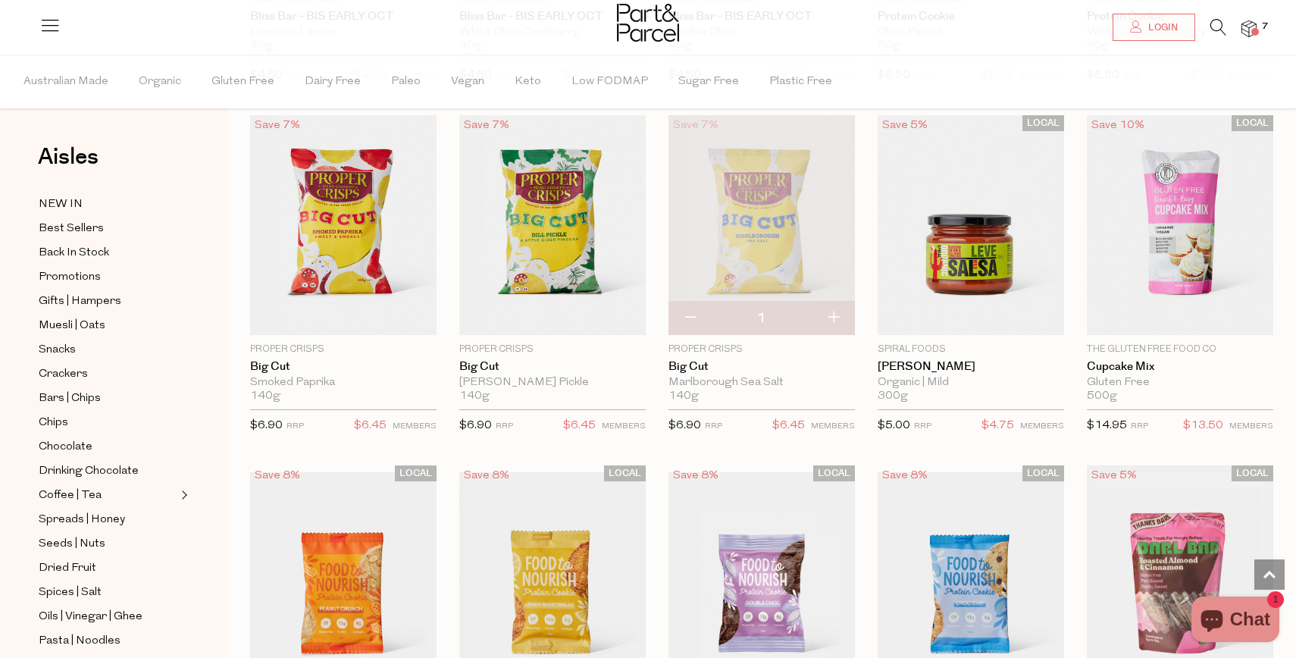
click at [841, 306] on button "button" at bounding box center [833, 318] width 43 height 33
type input "2"
click at [835, 317] on button "button" at bounding box center [833, 318] width 43 height 33
type input "3"
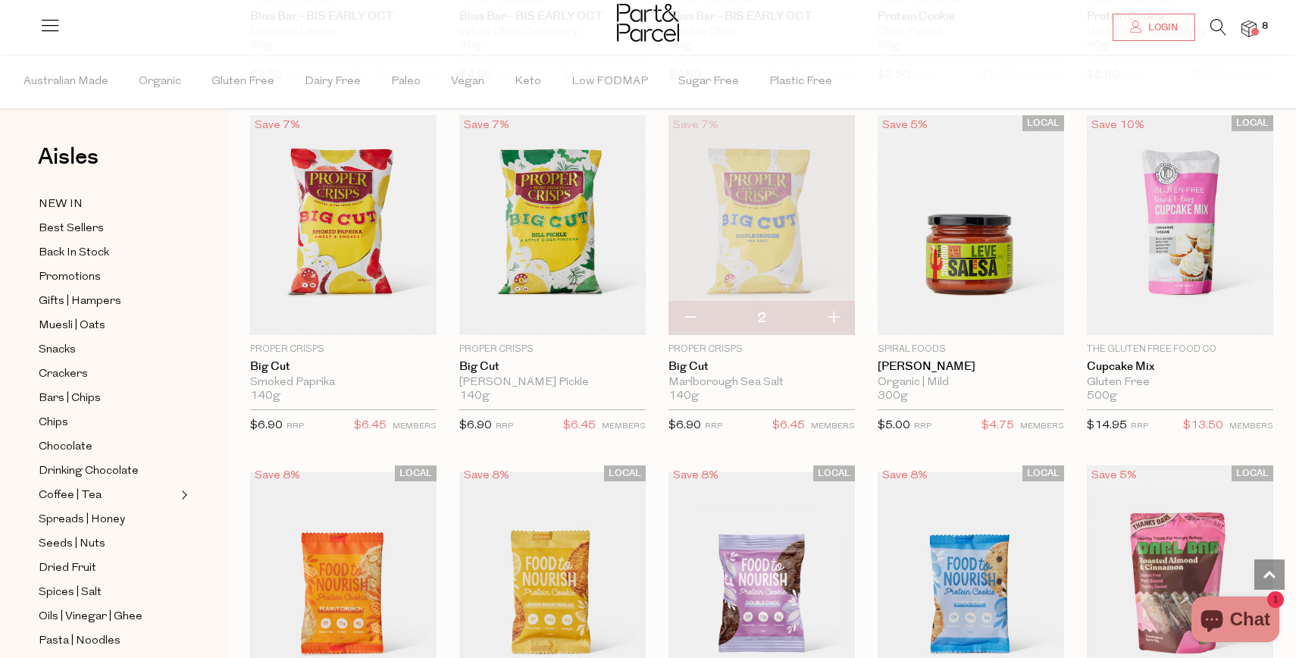
type input "3"
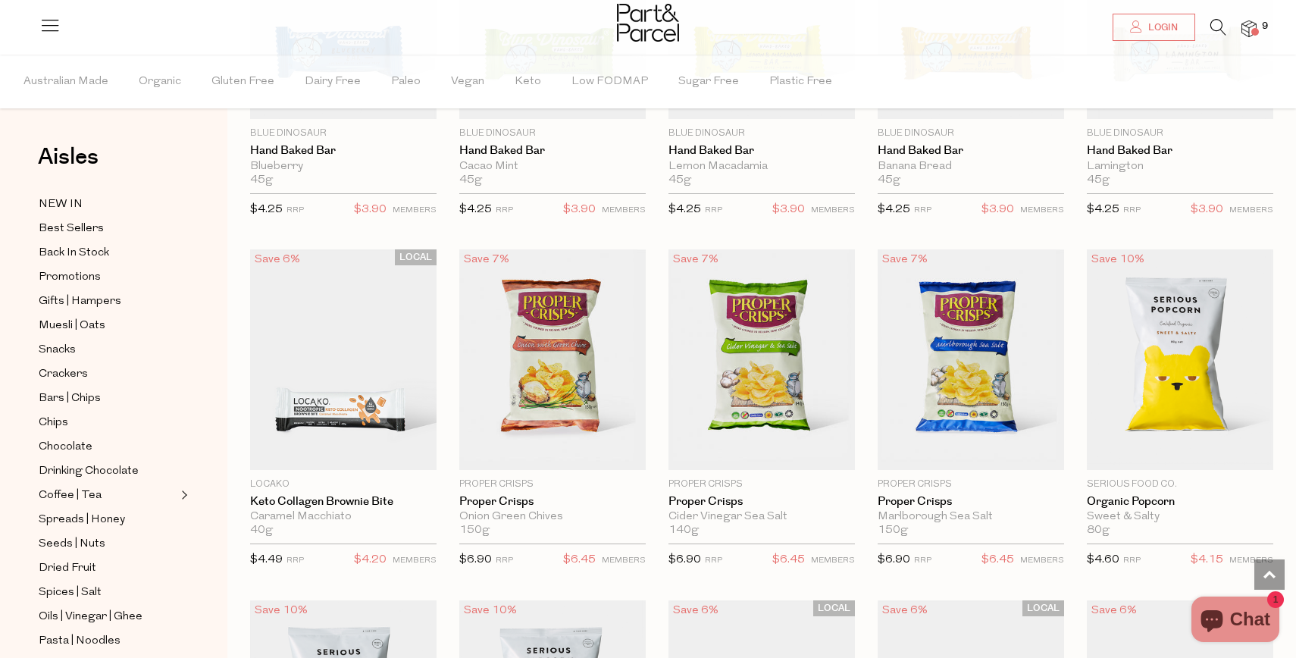
scroll to position [5617, 0]
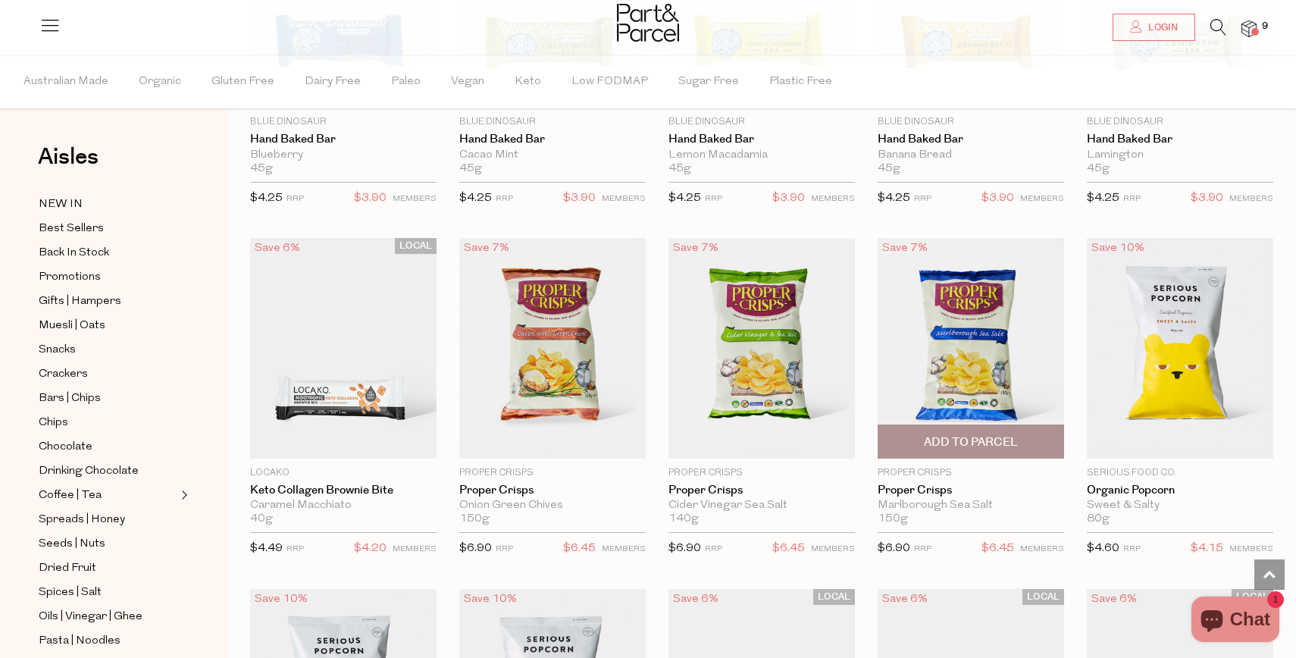
click at [1009, 426] on span "Add To Parcel" at bounding box center [970, 441] width 177 height 33
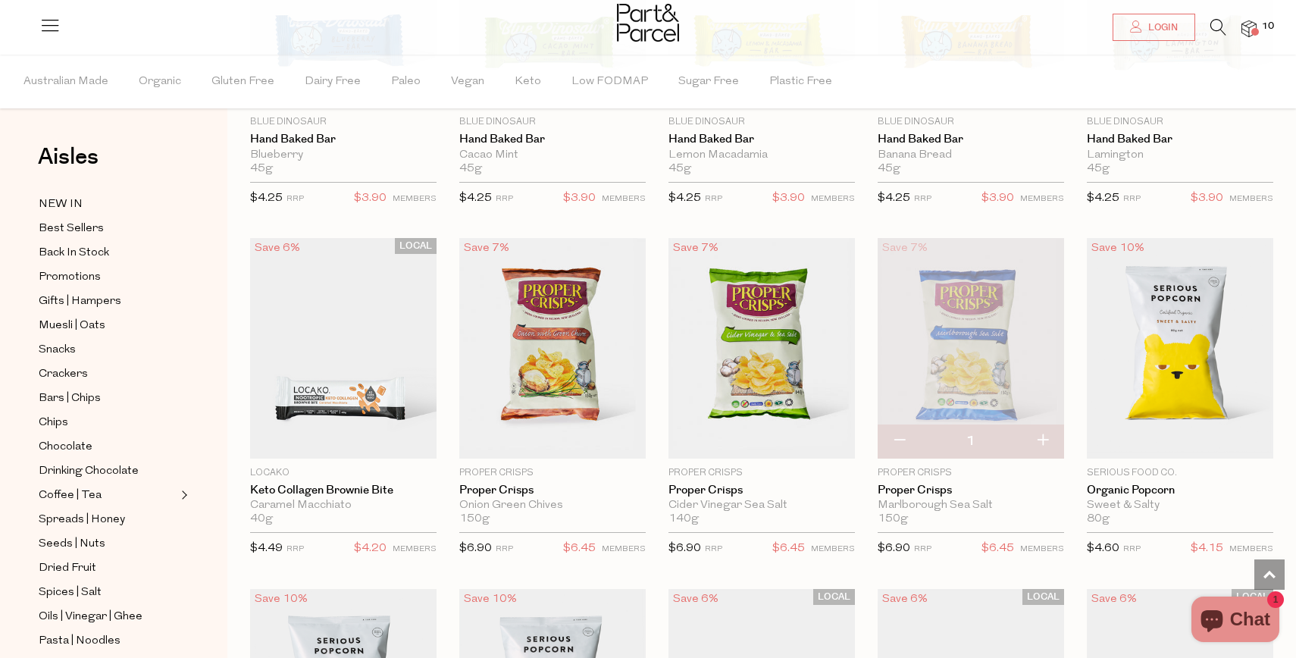
click at [1047, 438] on button "button" at bounding box center [1042, 441] width 43 height 33
type input "2"
click at [1047, 438] on button "button" at bounding box center [1042, 441] width 43 height 33
type input "3"
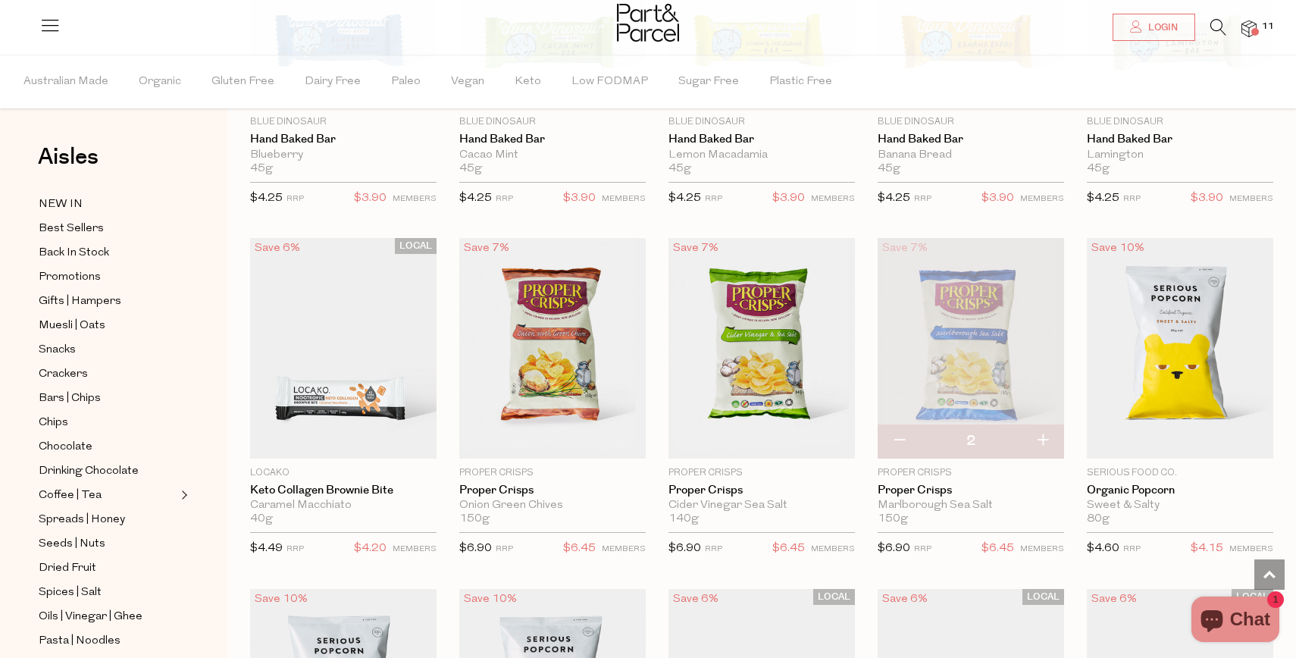
type input "3"
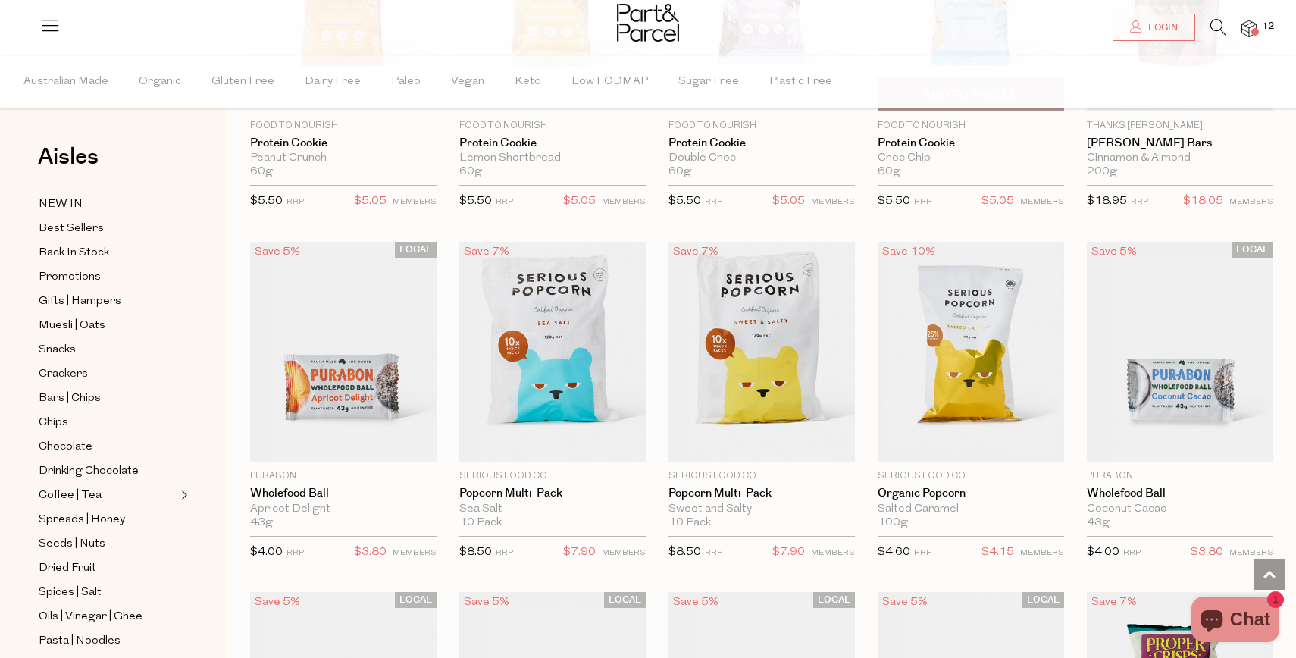
scroll to position [3356, 0]
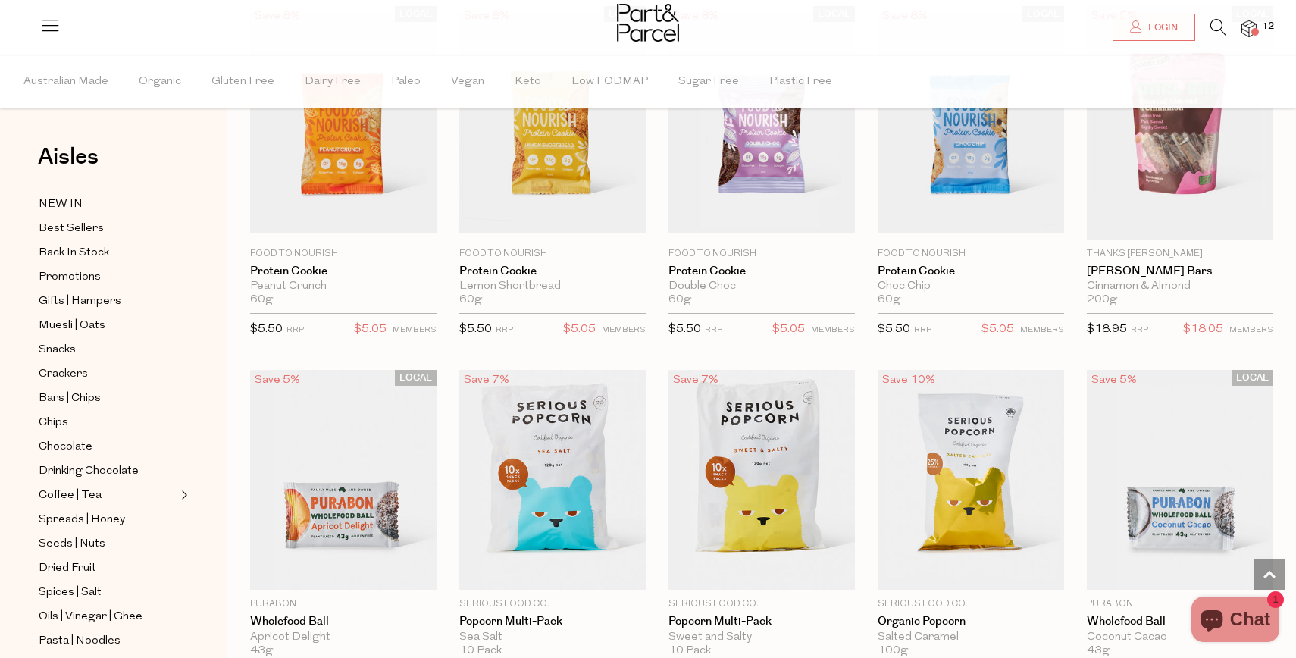
click at [1217, 29] on icon at bounding box center [1219, 27] width 16 height 17
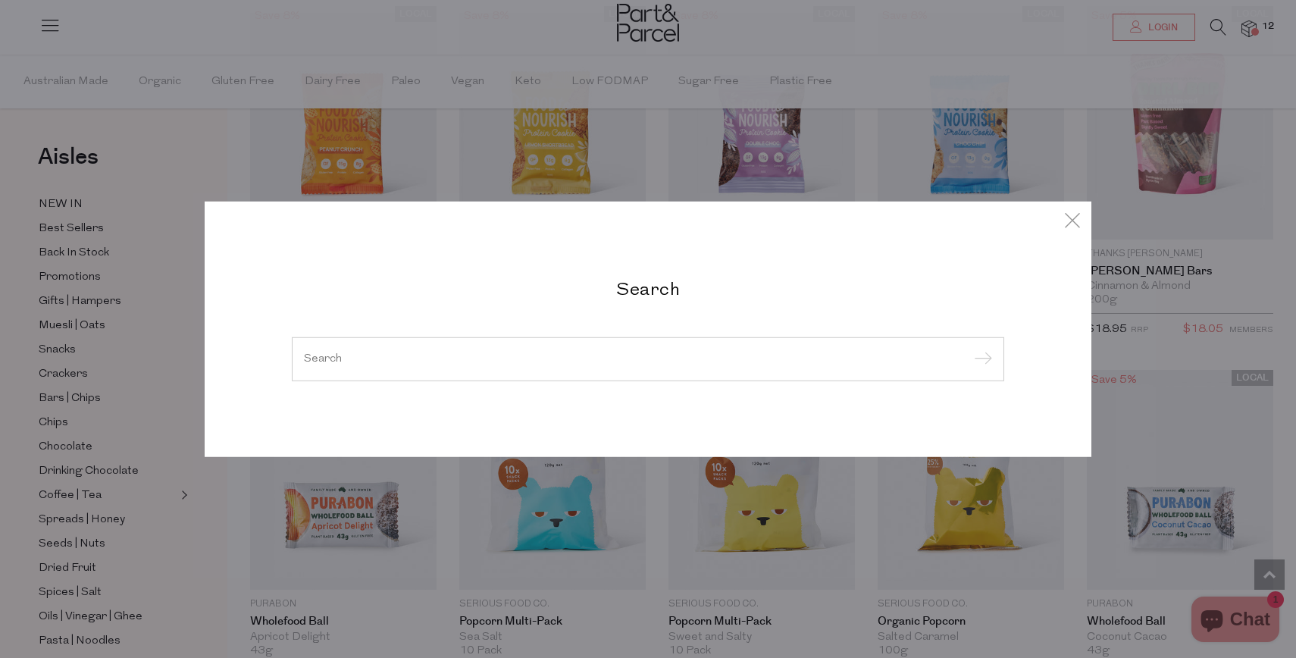
click at [636, 371] on div at bounding box center [648, 359] width 713 height 44
click at [603, 365] on div at bounding box center [648, 359] width 713 height 44
click at [603, 365] on input "search" at bounding box center [648, 358] width 688 height 11
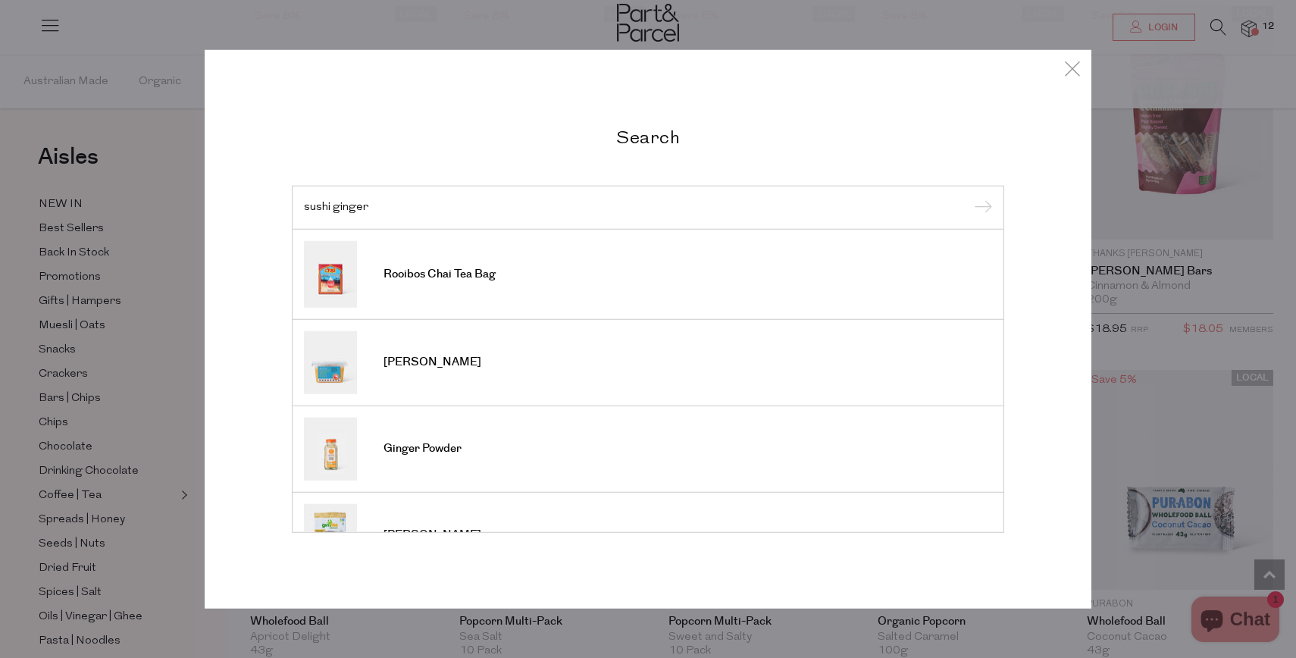
type input "sushi ginger"
click at [970, 197] on input "submit" at bounding box center [981, 208] width 23 height 23
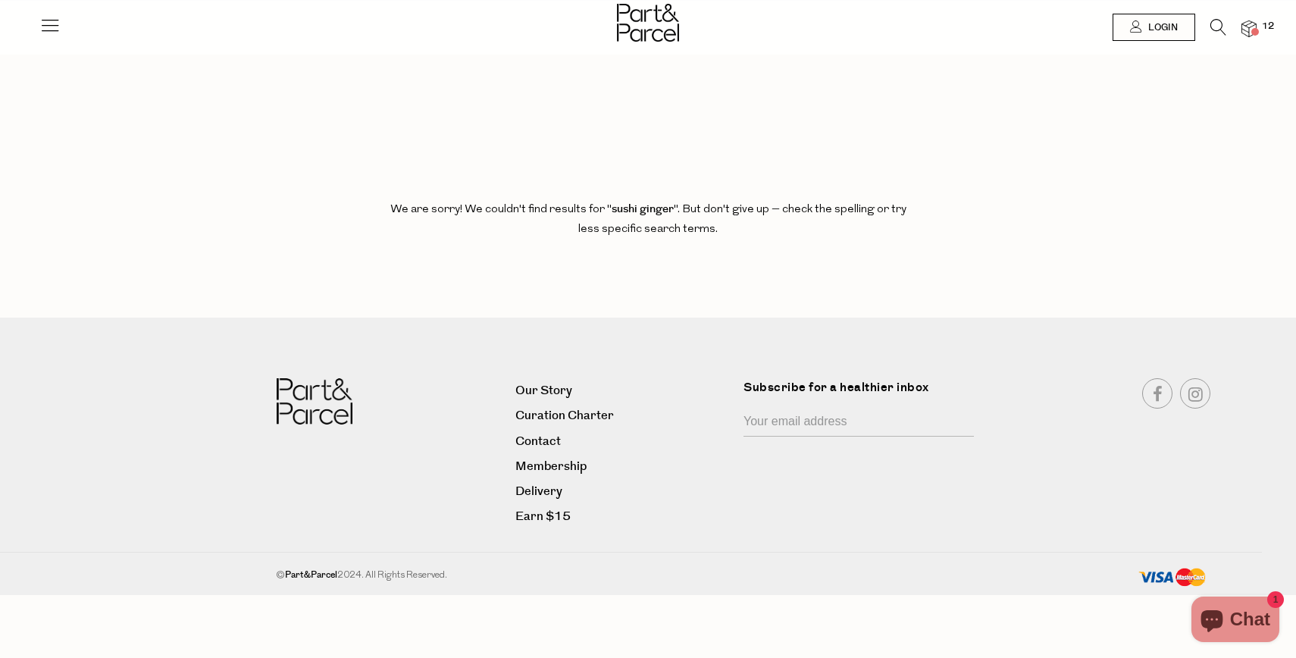
click at [1247, 11] on div at bounding box center [648, 24] width 1296 height 49
click at [1247, 20] on img at bounding box center [1249, 28] width 15 height 17
